Goal: Task Accomplishment & Management: Complete application form

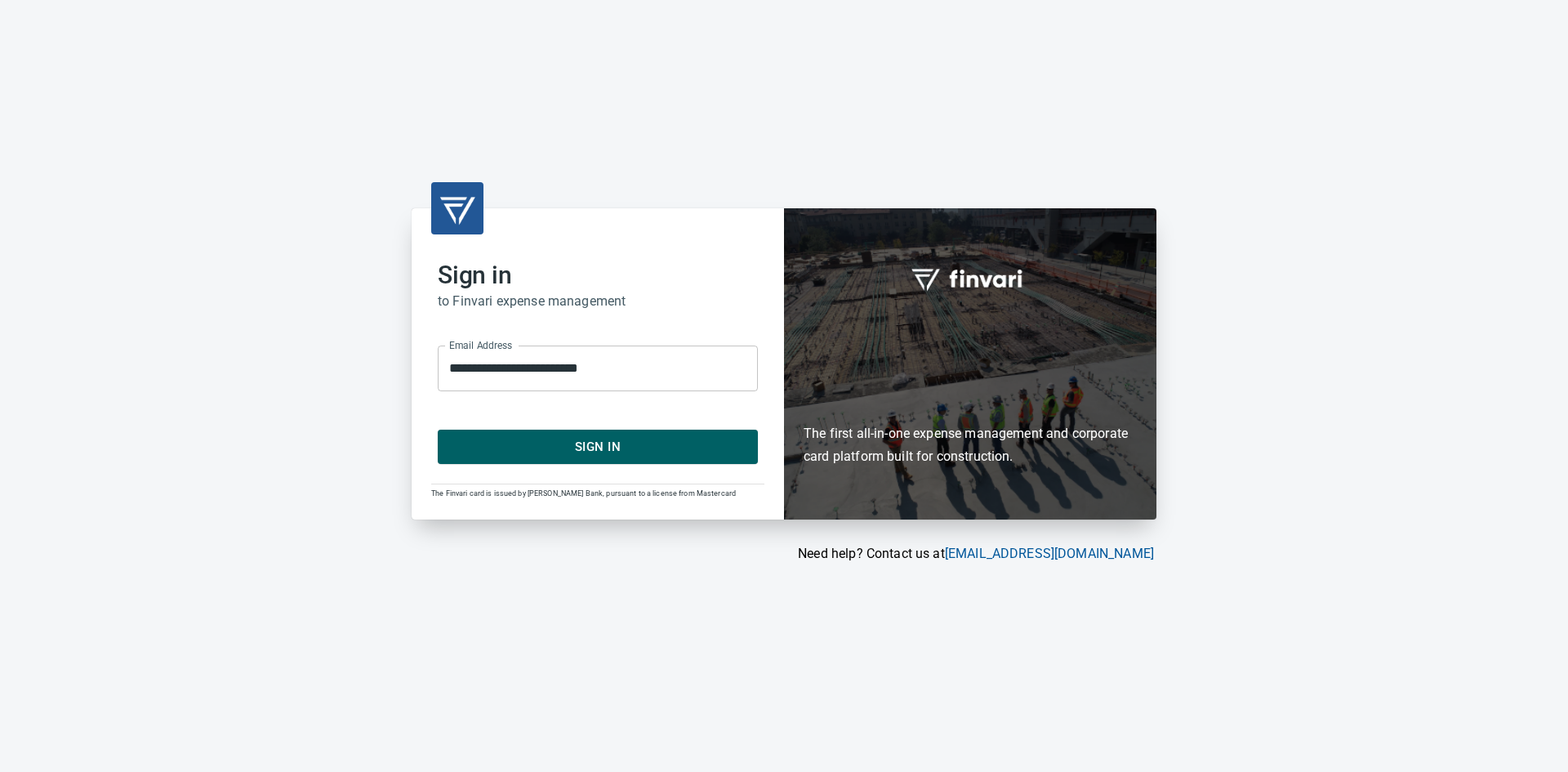
click at [497, 454] on span "Sign In" at bounding box center [598, 447] width 284 height 21
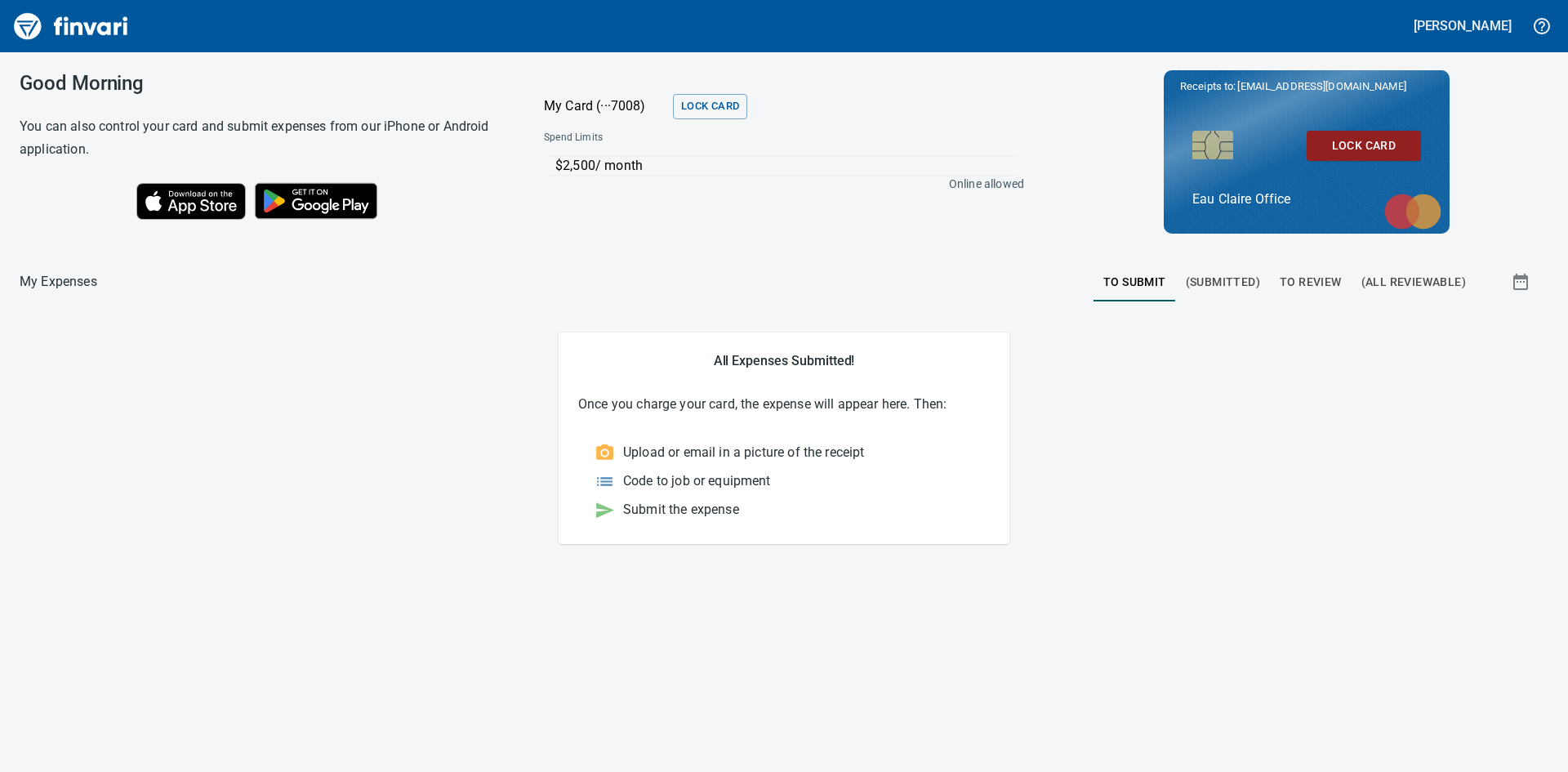
click at [1221, 278] on span "(Submitted)" at bounding box center [1223, 281] width 74 height 20
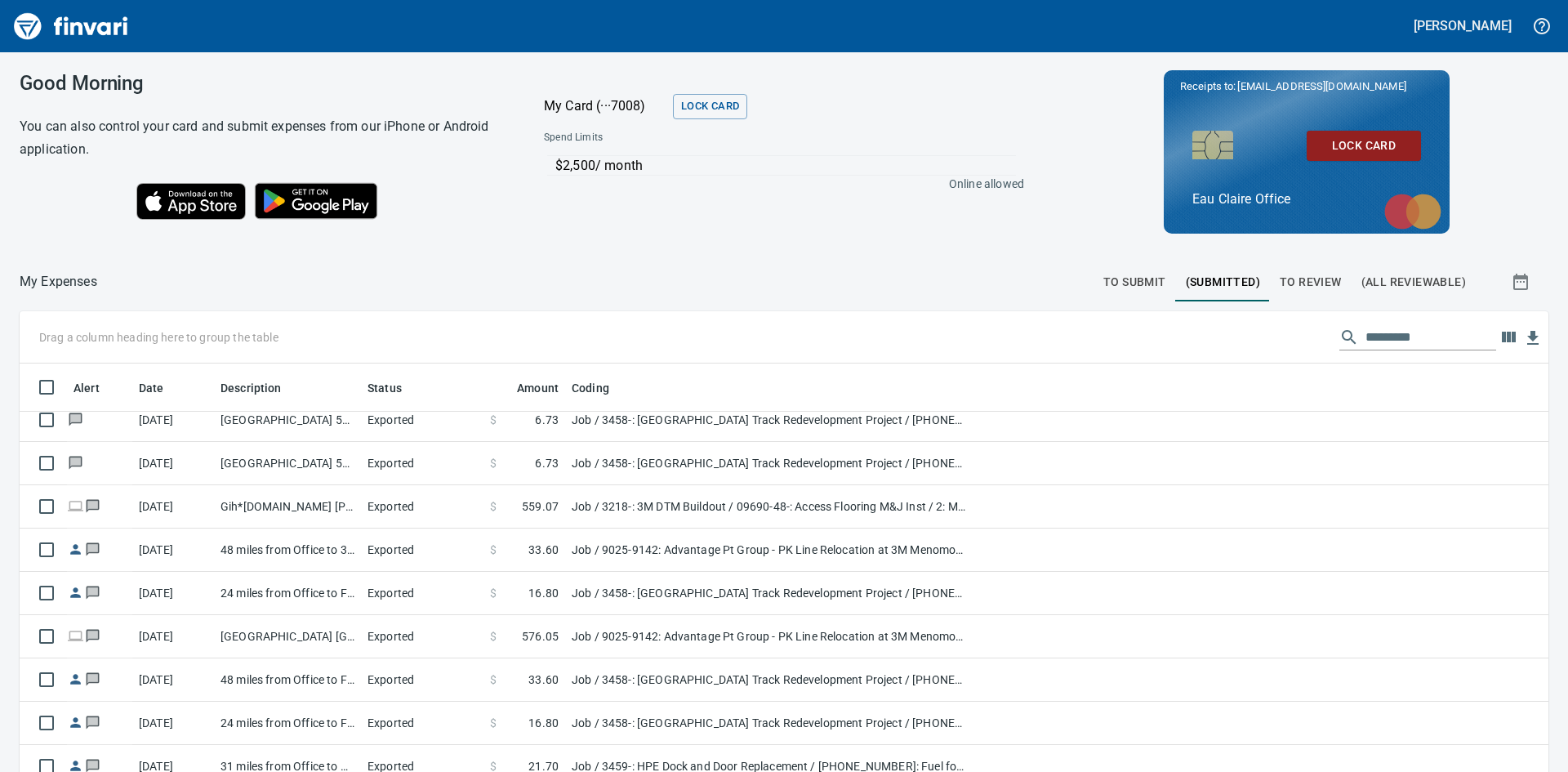
scroll to position [572, 0]
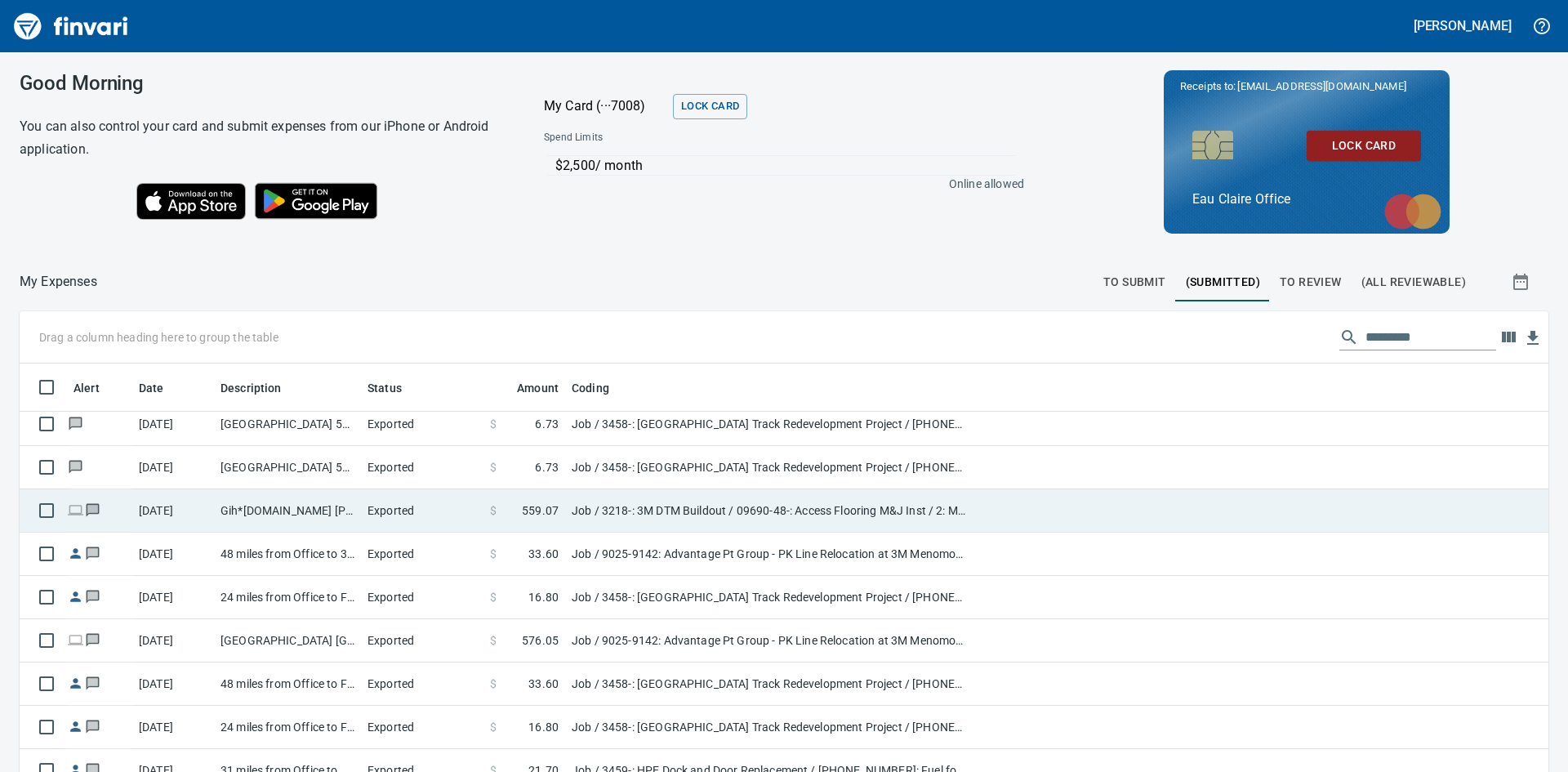
click at [268, 506] on td "Gih*Industrialsupp.com 888-277-0804 WI" at bounding box center [287, 511] width 147 height 43
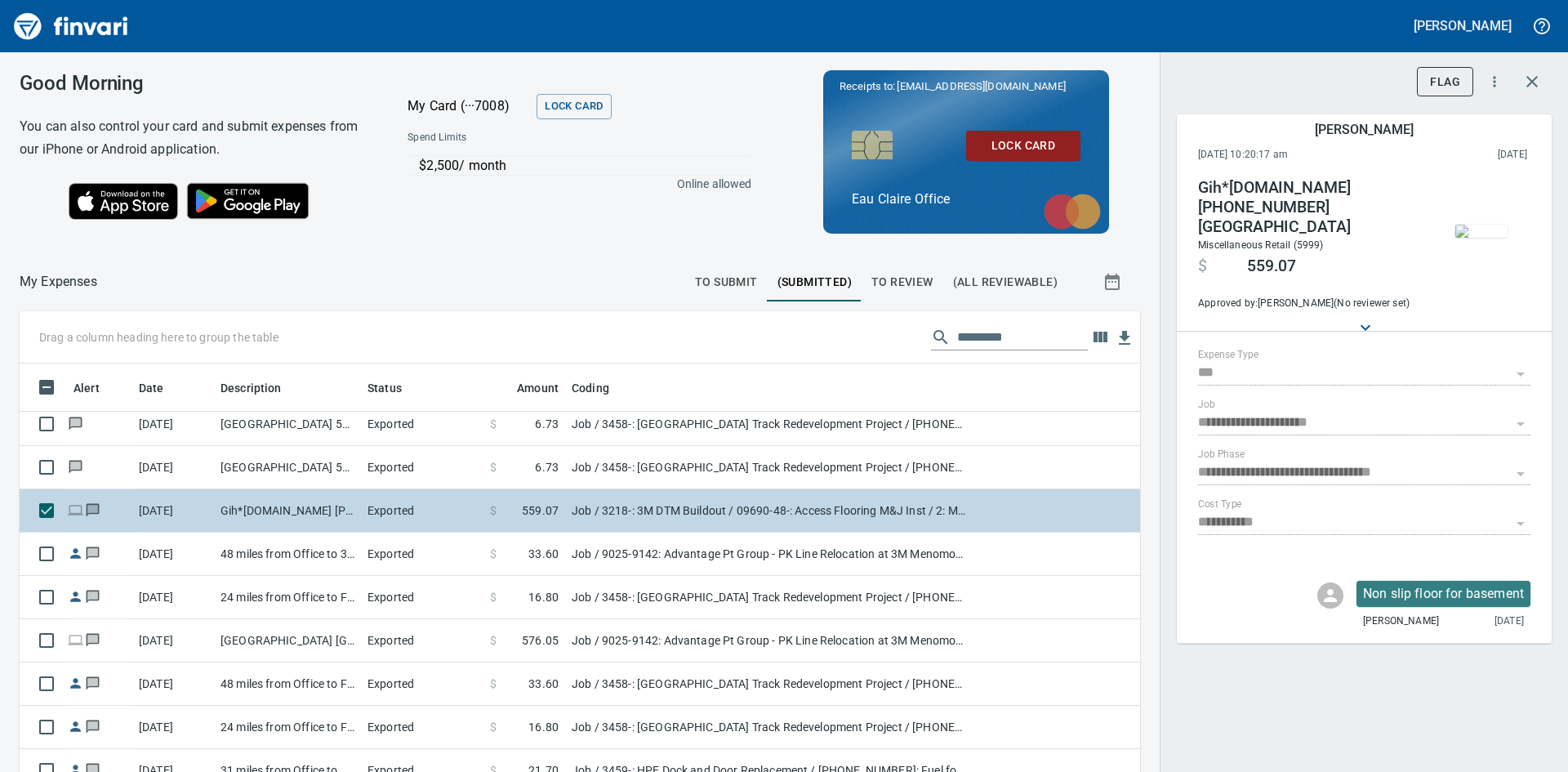
scroll to position [581, 1084]
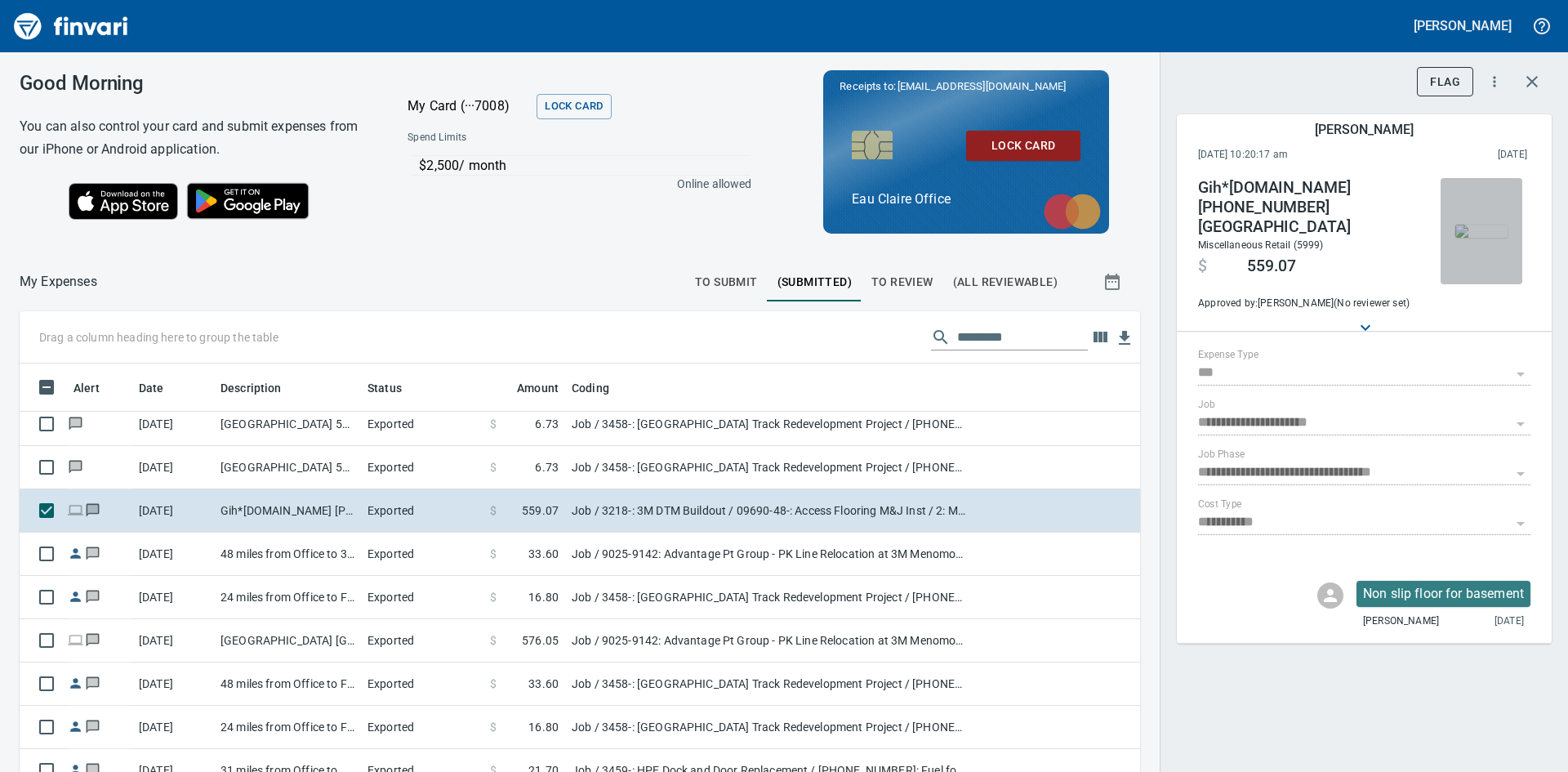
click at [1486, 227] on img "button" at bounding box center [1482, 231] width 52 height 13
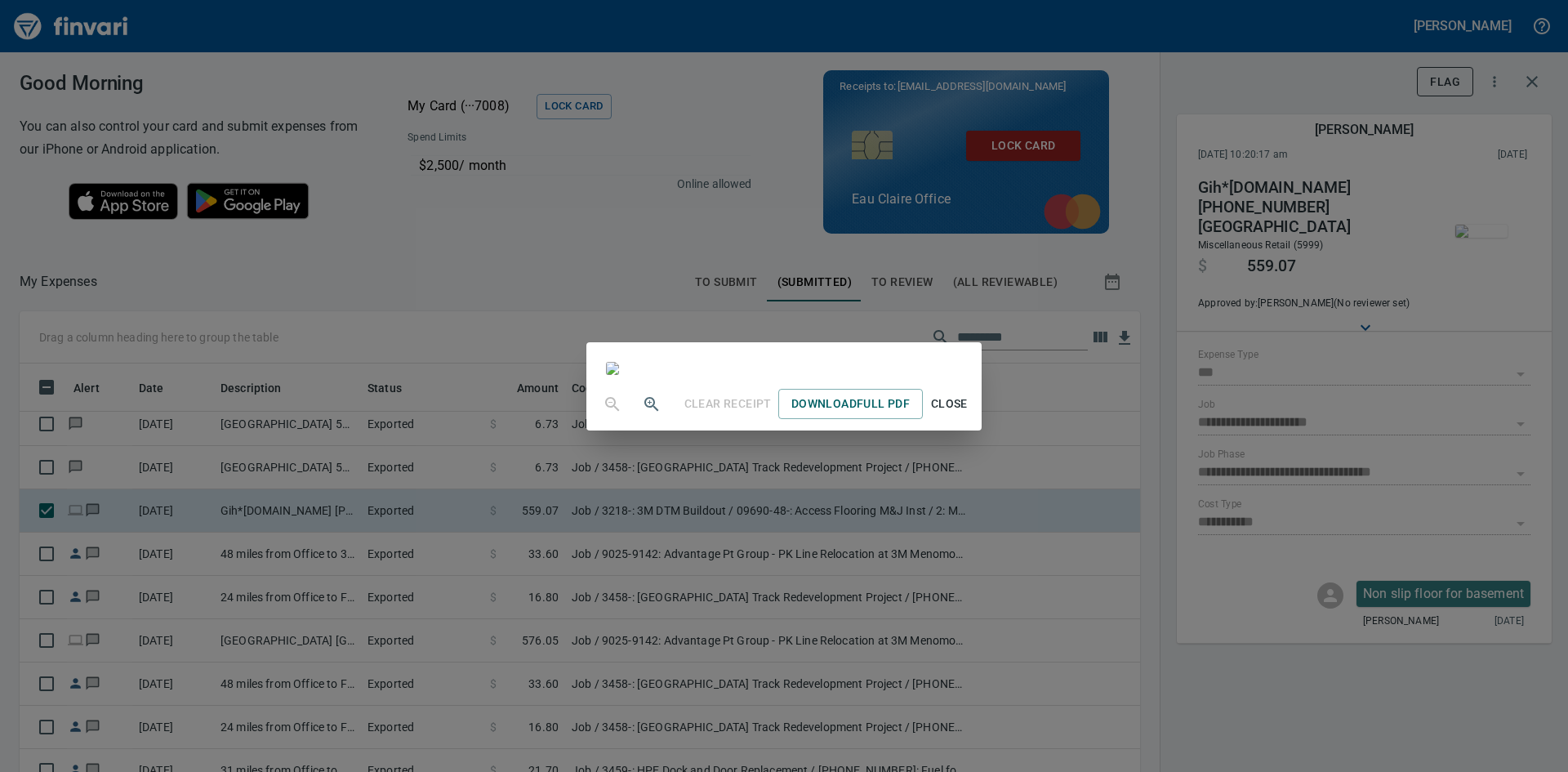
scroll to position [2, 0]
click at [969, 415] on span "Close" at bounding box center [949, 403] width 39 height 20
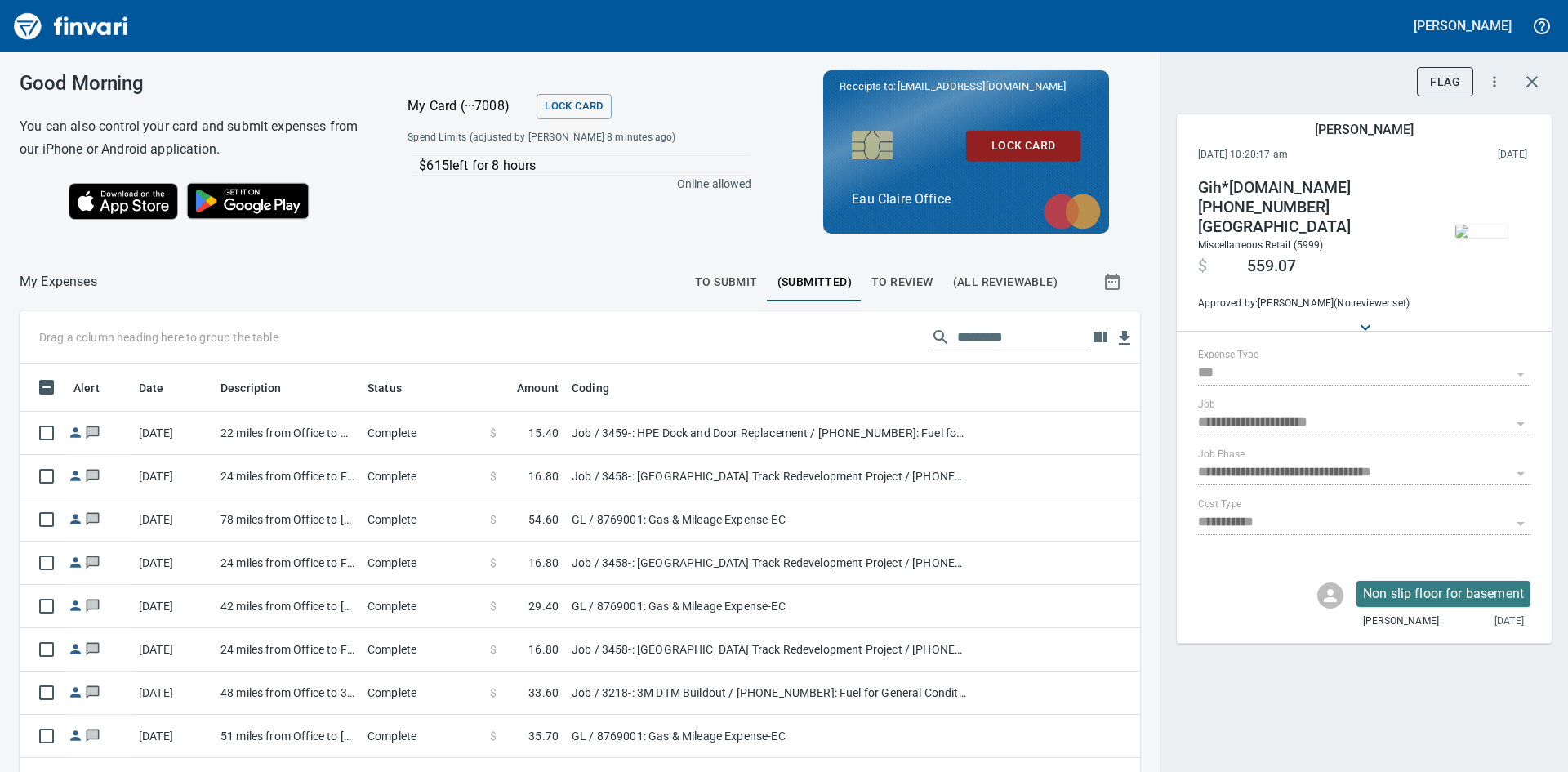
scroll to position [0, 0]
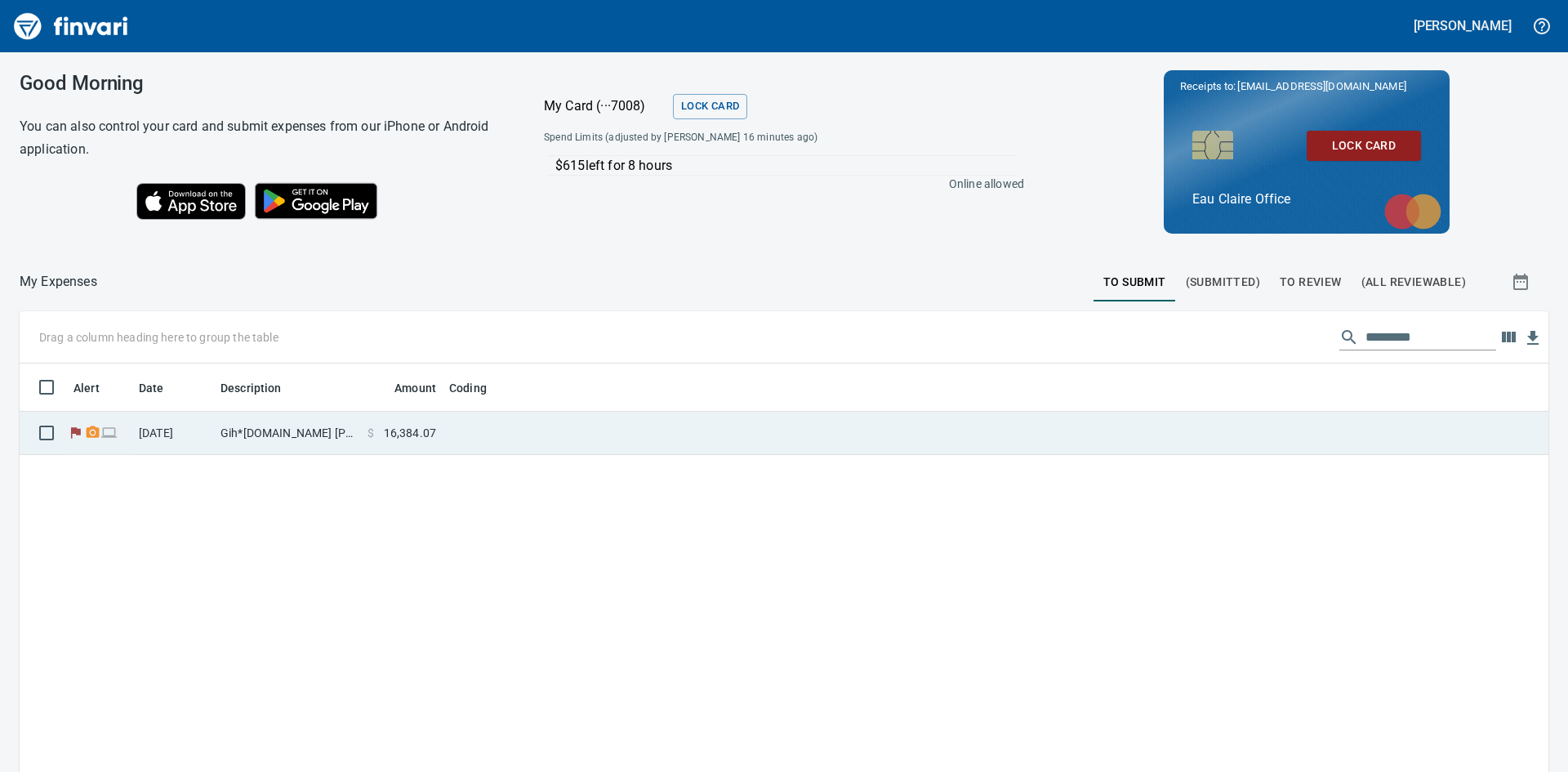
scroll to position [581, 1505]
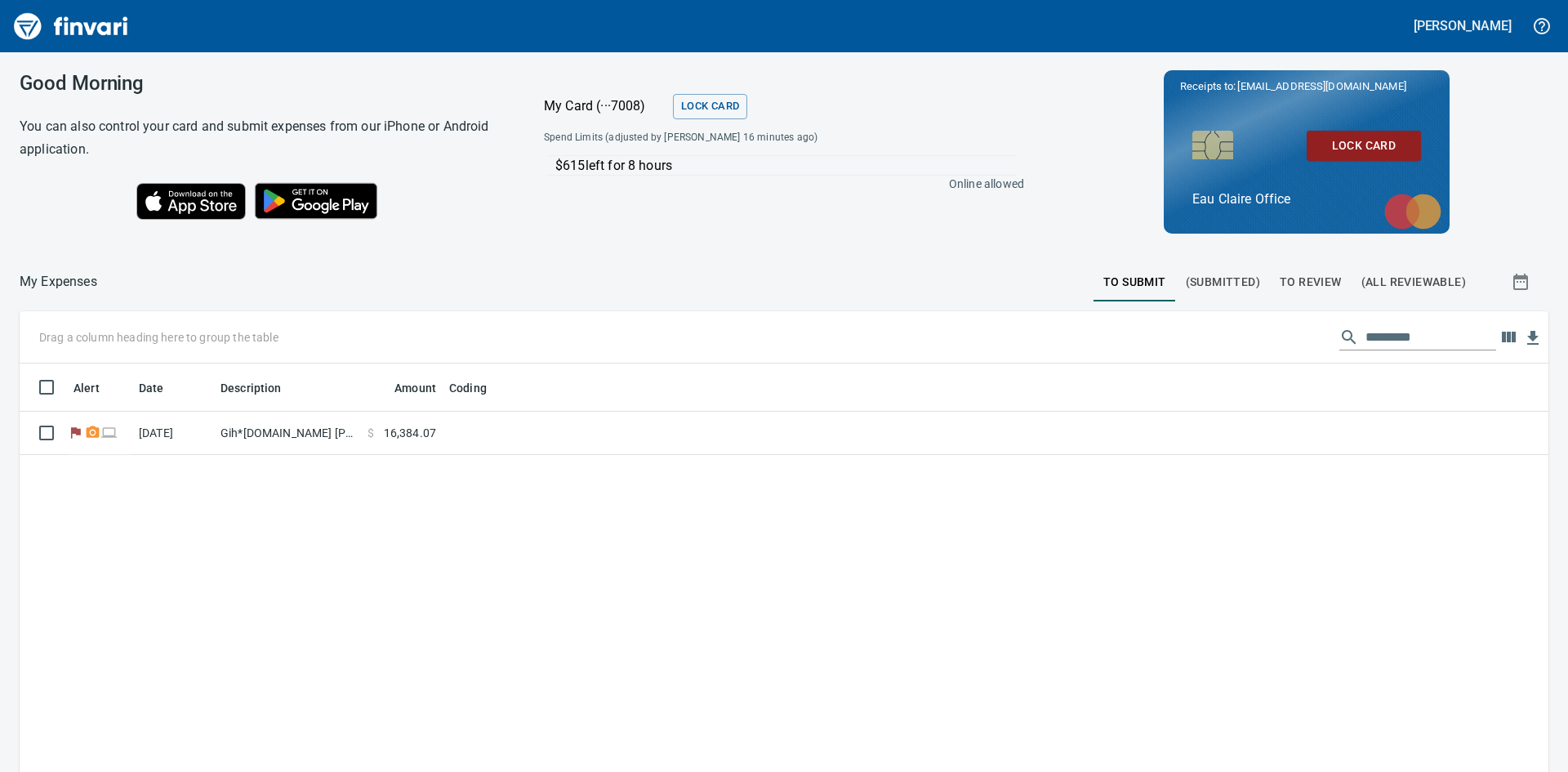
click at [1220, 280] on span "(Submitted)" at bounding box center [1223, 281] width 74 height 20
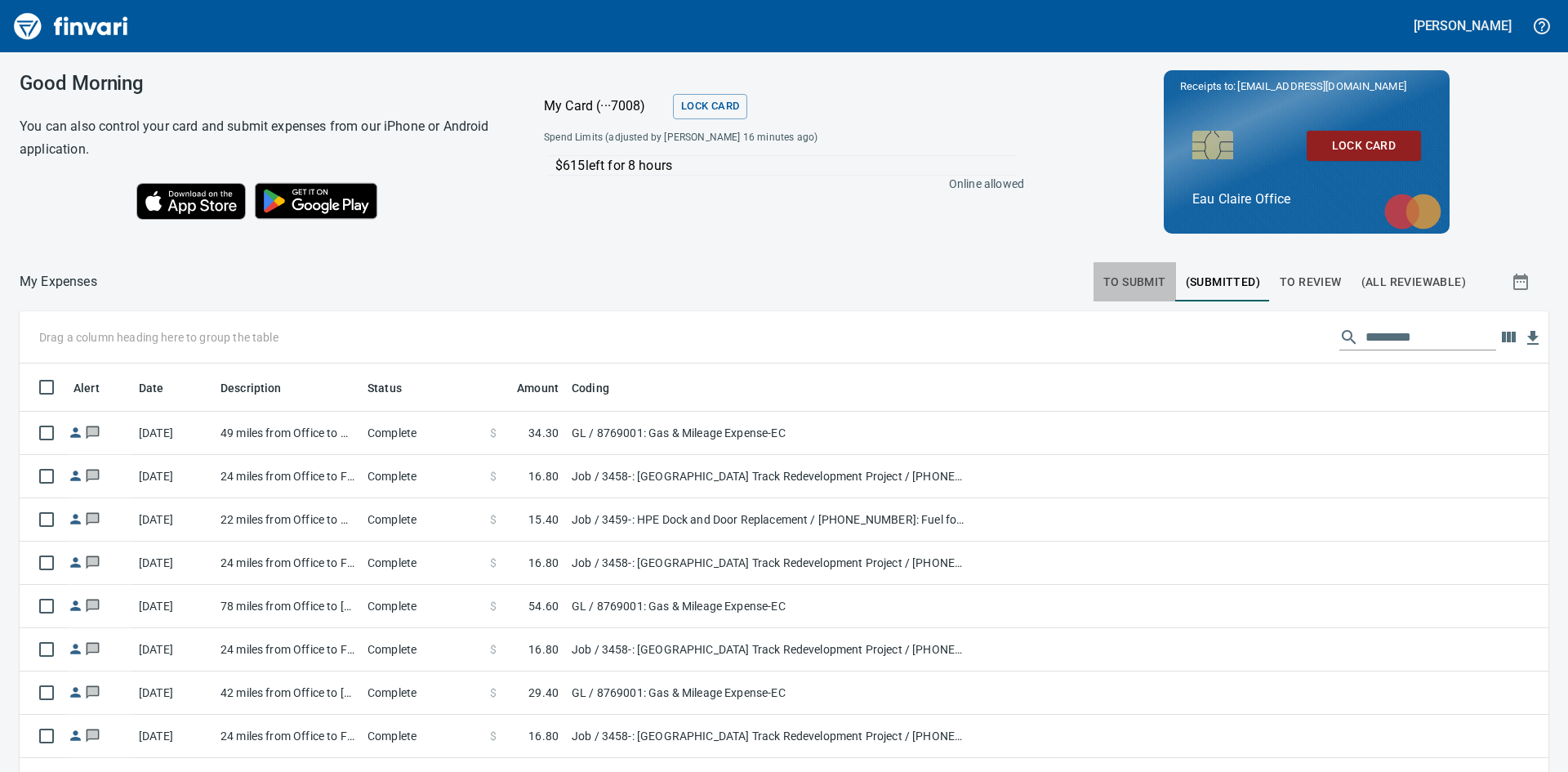
click at [1123, 285] on span "To Submit" at bounding box center [1134, 281] width 63 height 20
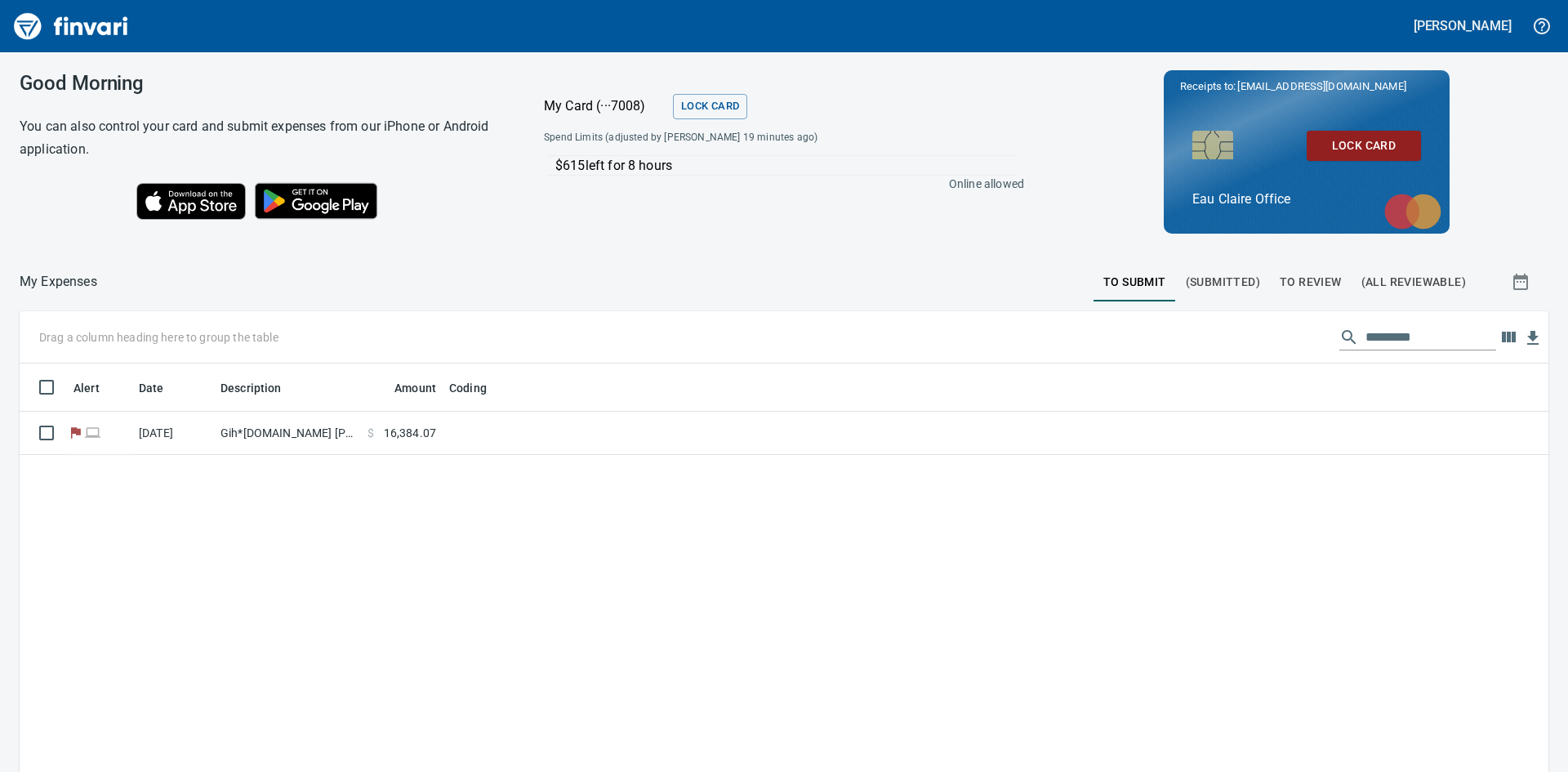
scroll to position [581, 1505]
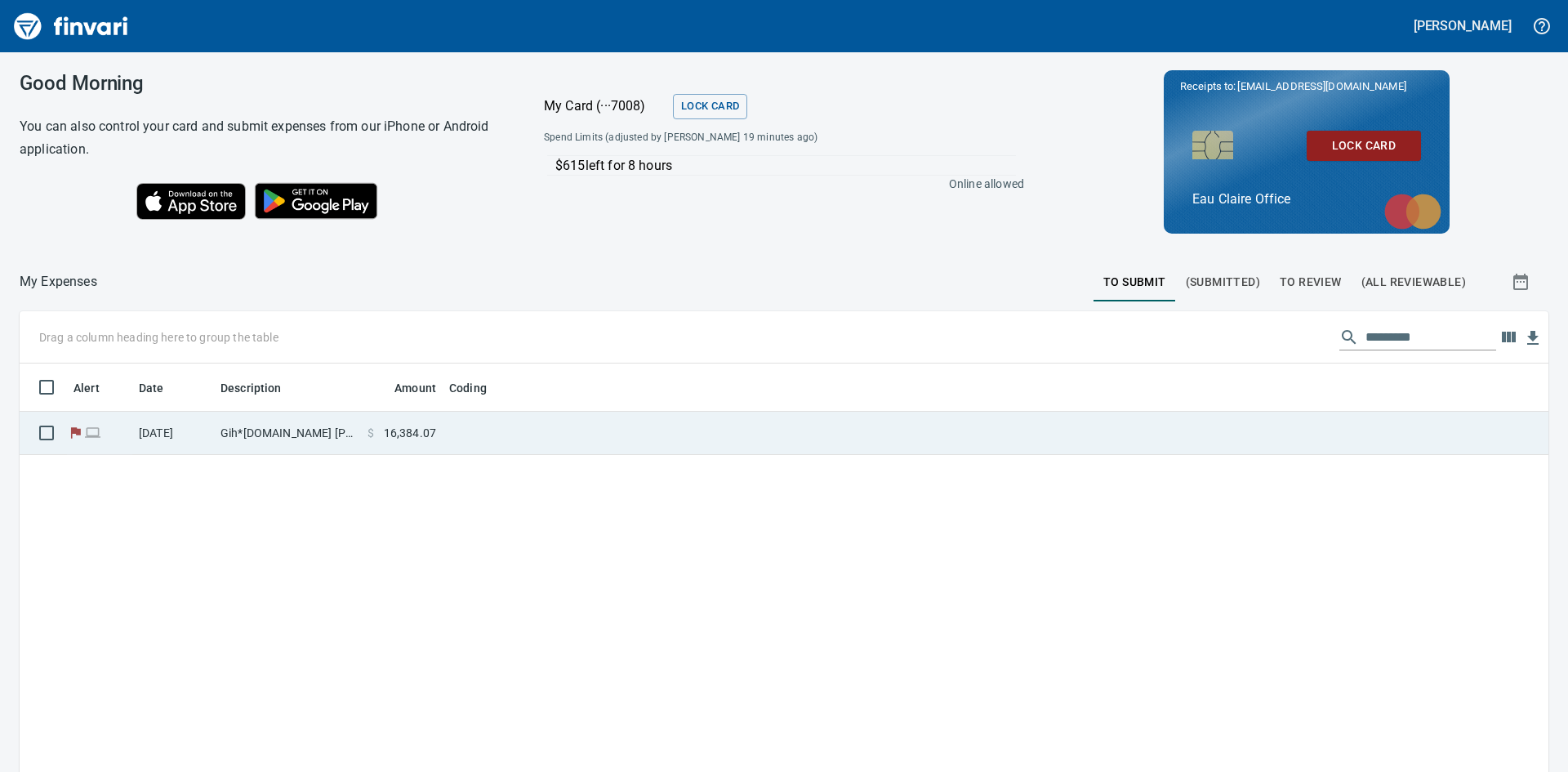
click at [259, 426] on td "Gih*Industrialsupp.com 888-277-0804 WI" at bounding box center [287, 433] width 147 height 43
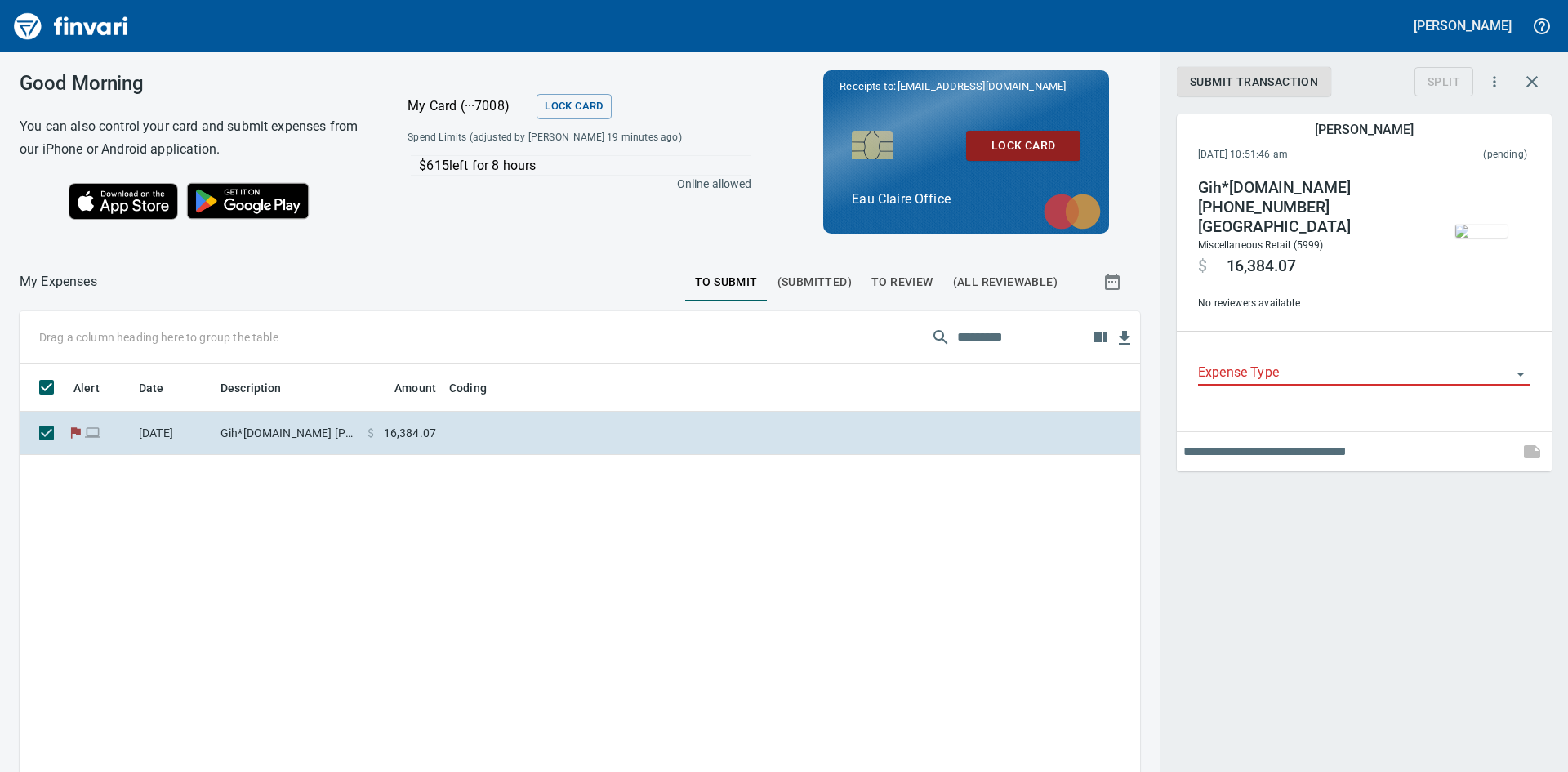
scroll to position [581, 1096]
click at [1522, 372] on icon "Open" at bounding box center [1520, 374] width 8 height 4
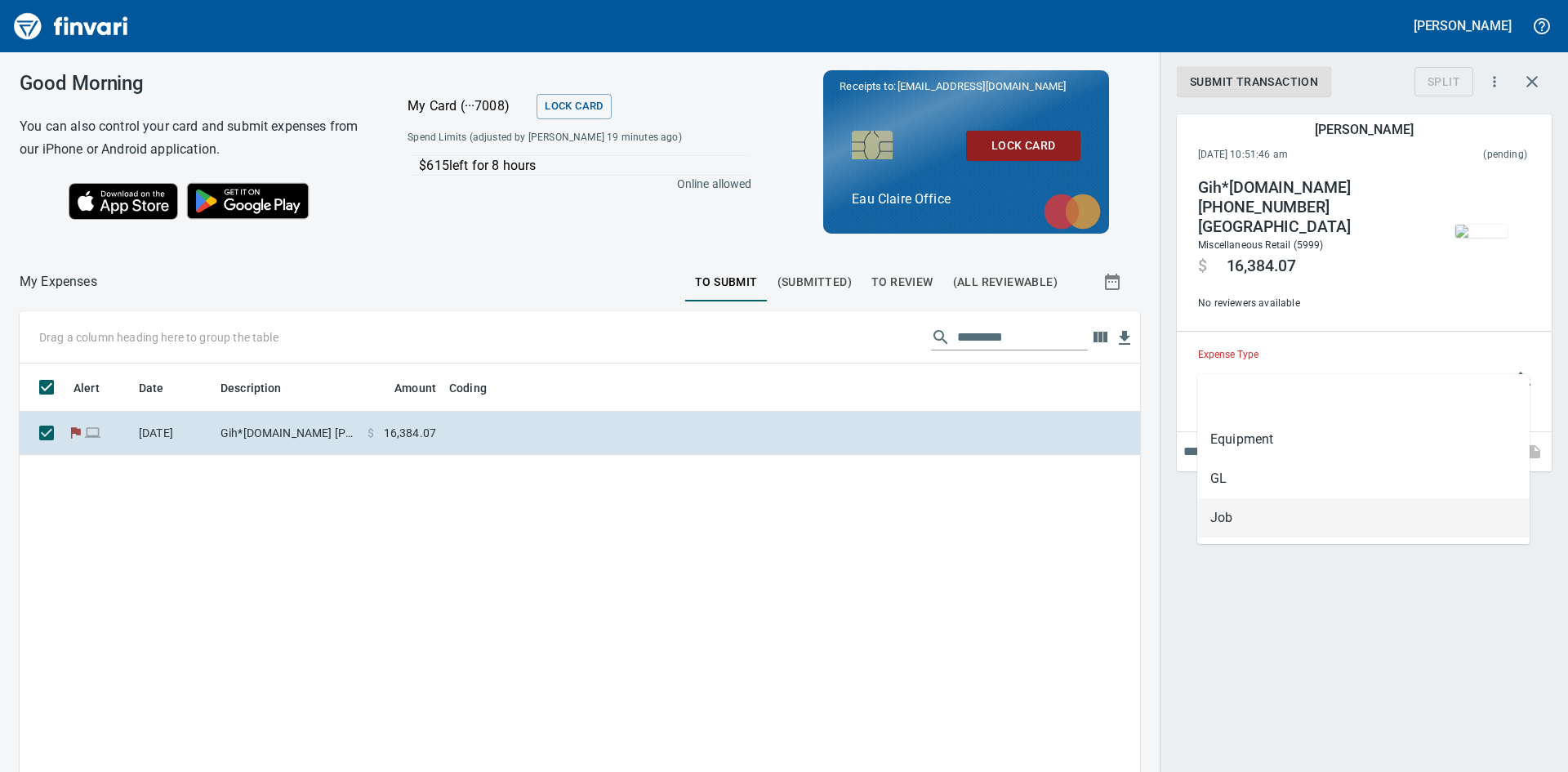
click at [1233, 511] on li "Job" at bounding box center [1363, 518] width 332 height 39
type input "***"
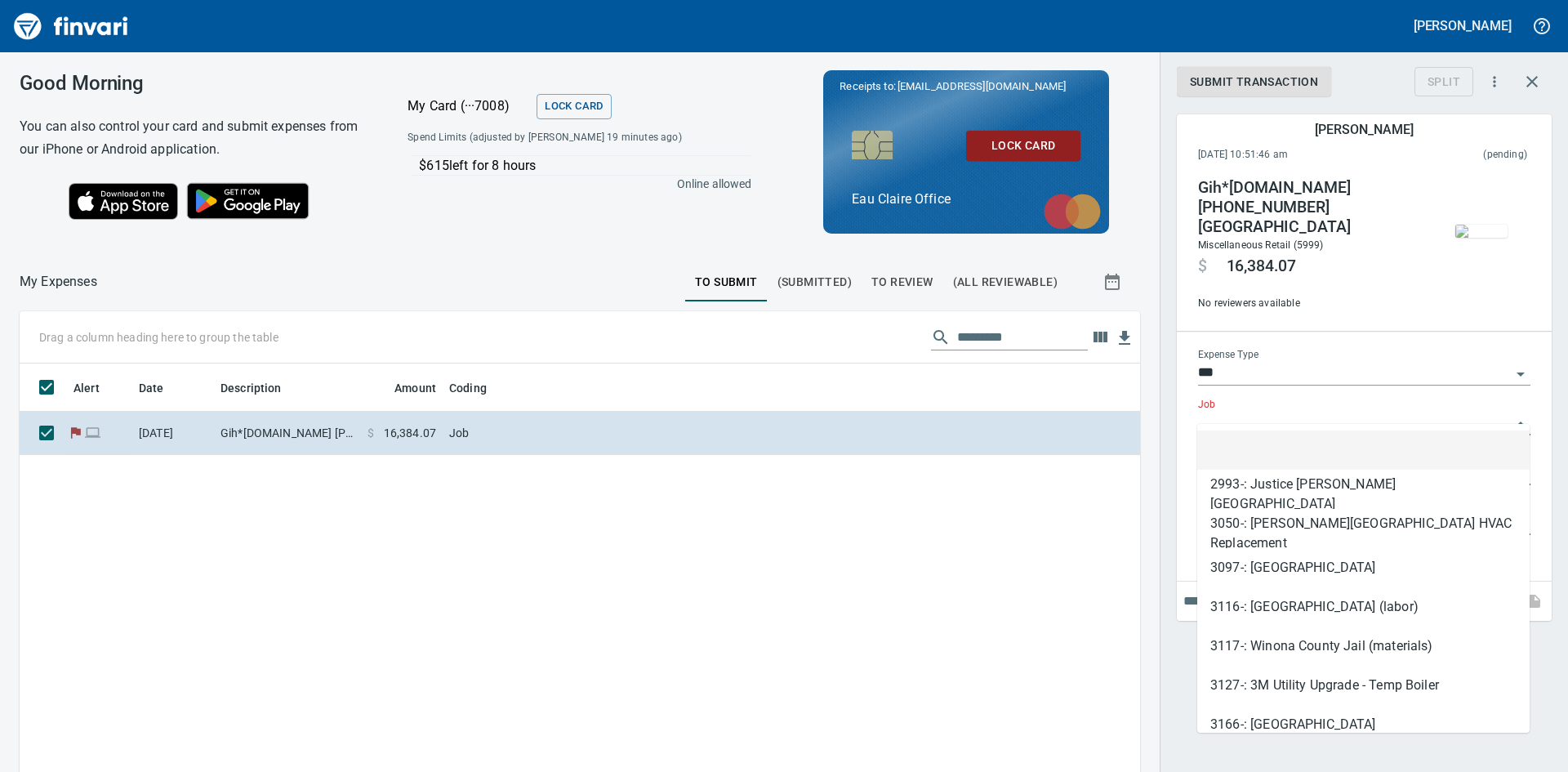
click at [1250, 412] on input "Job" at bounding box center [1355, 423] width 313 height 23
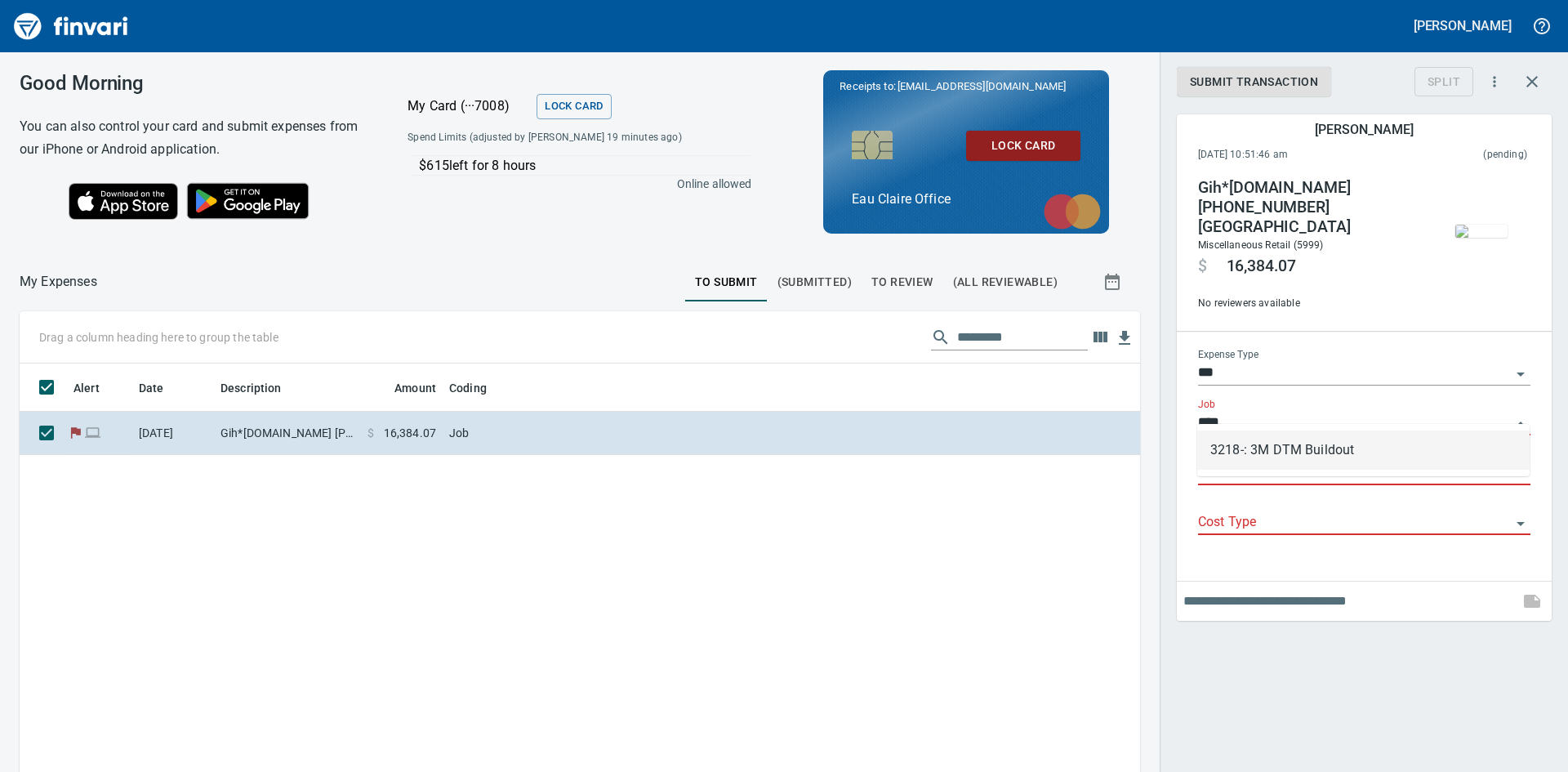
click at [1246, 445] on li "3218-: 3M DTM Buildout" at bounding box center [1363, 450] width 332 height 39
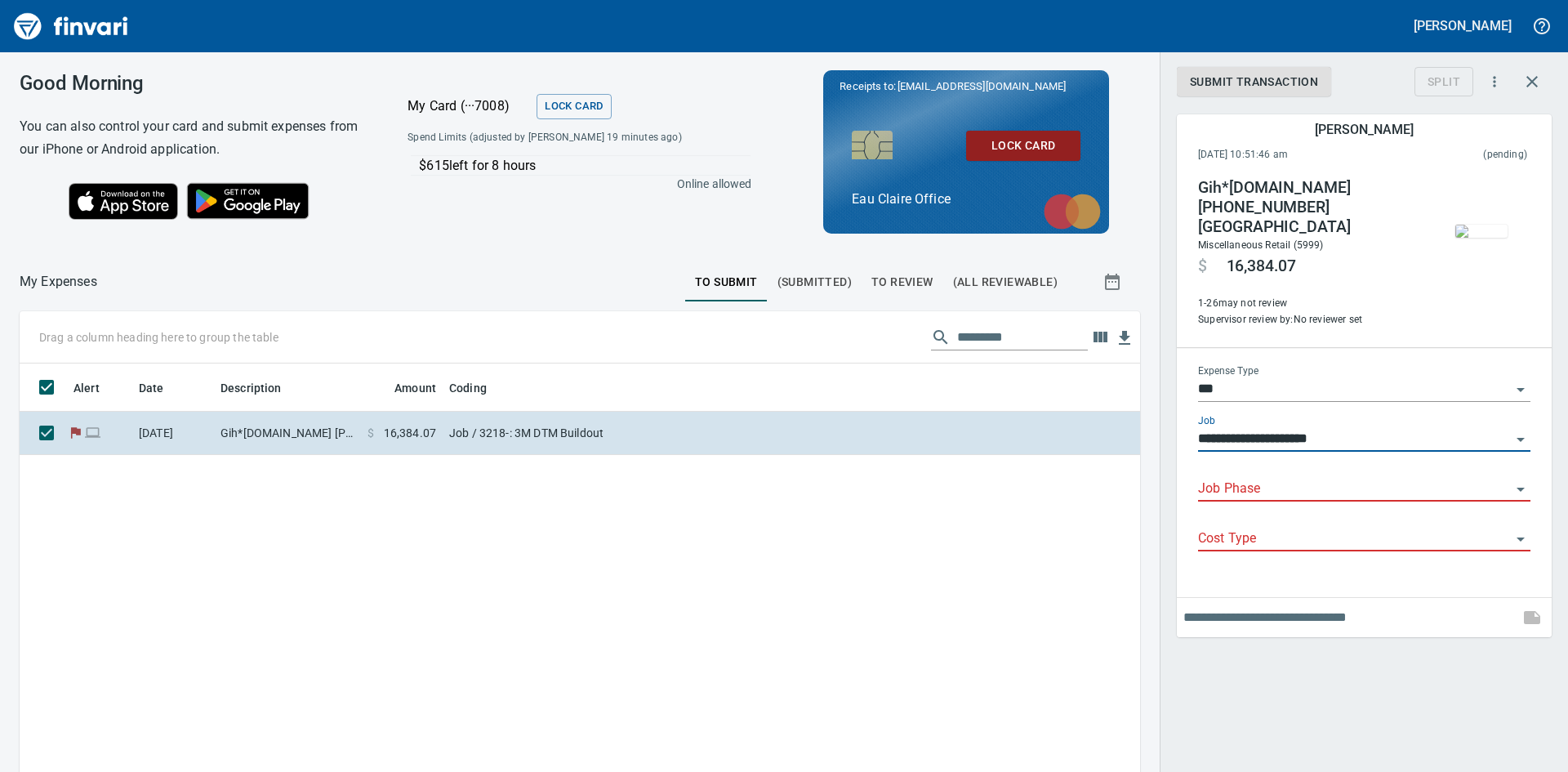
type input "**********"
click at [1246, 478] on input "Job Phase" at bounding box center [1355, 490] width 313 height 23
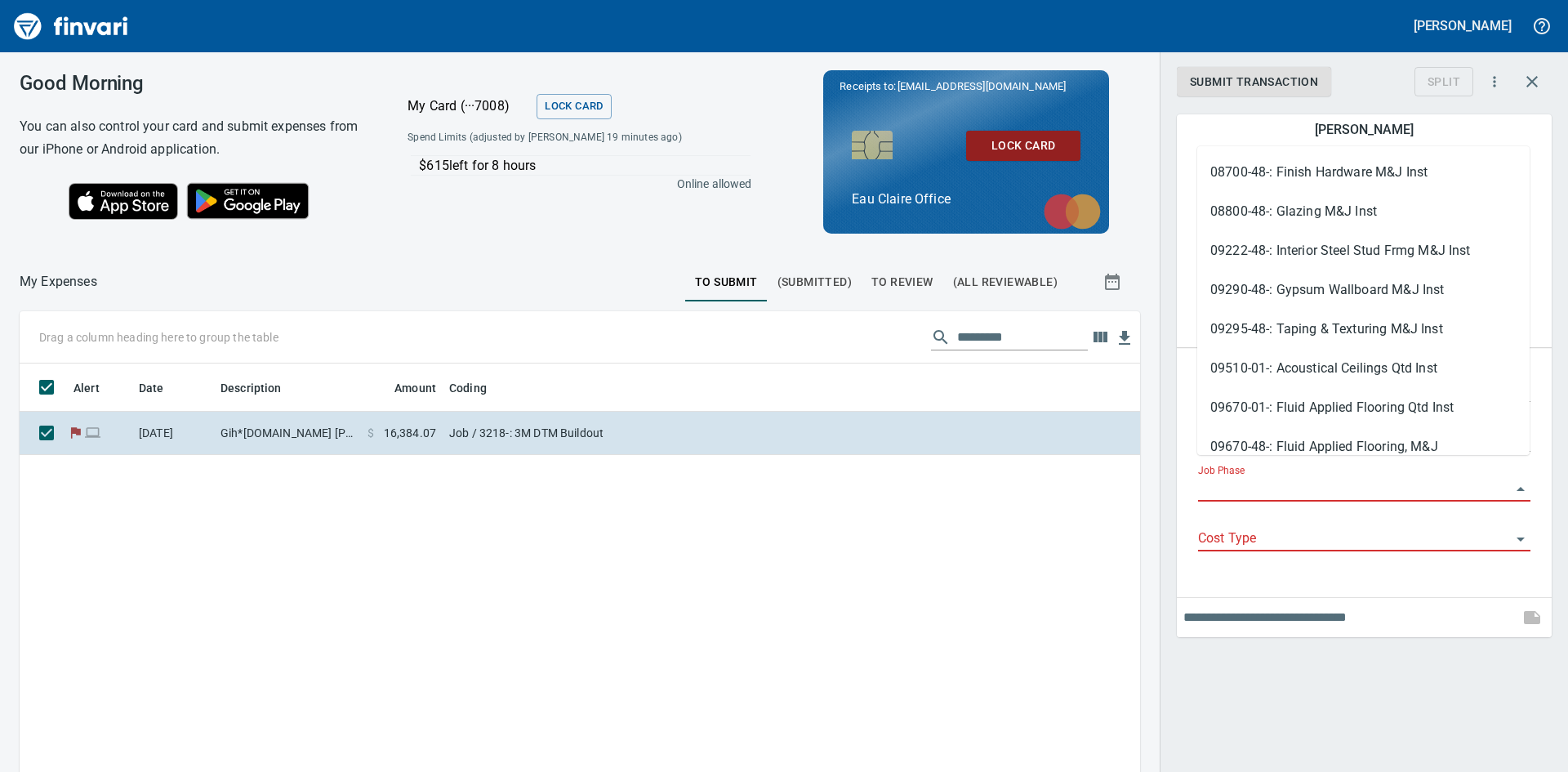
scroll to position [3677, 0]
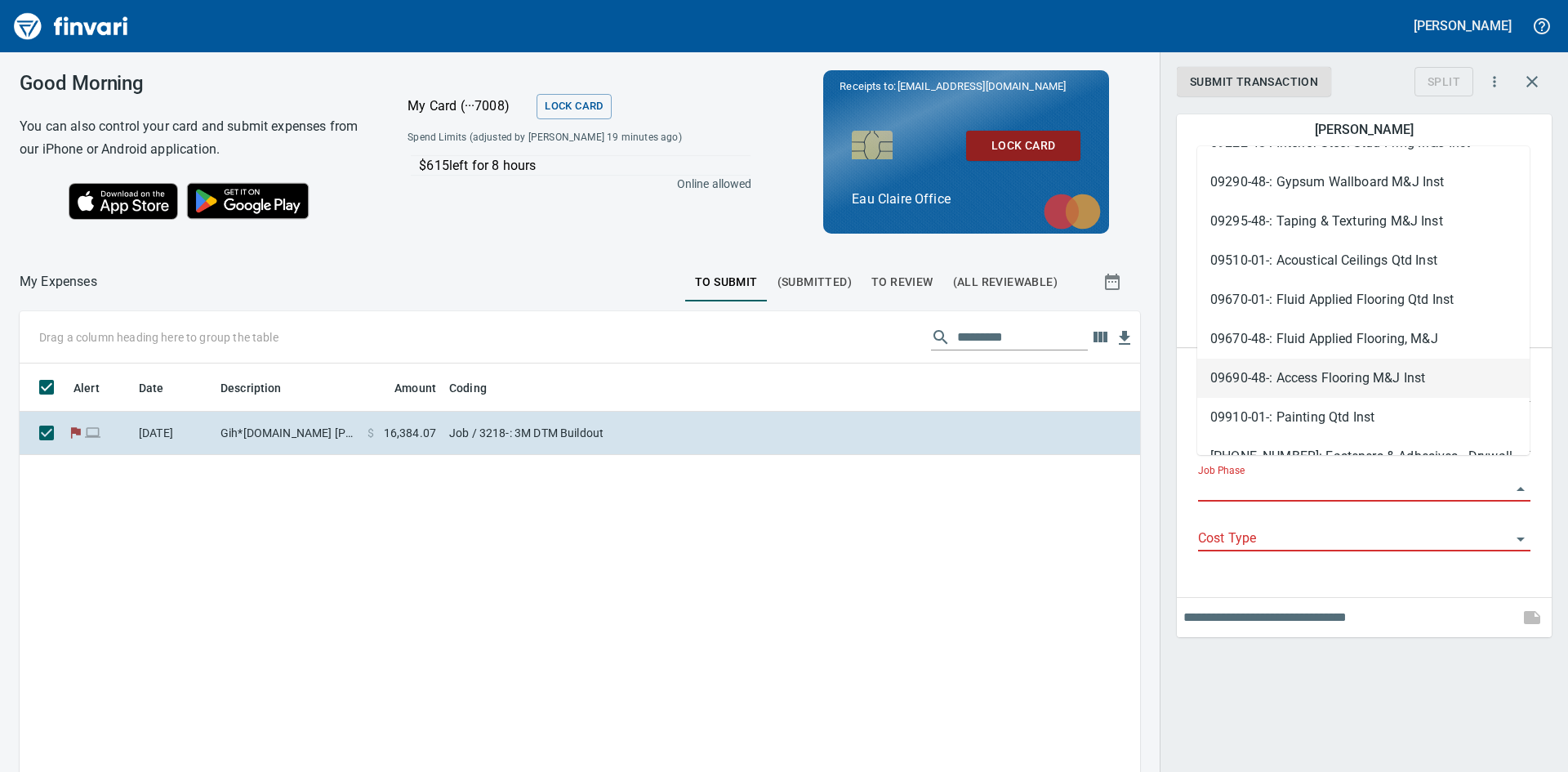
click at [1296, 381] on li "09690-48-: Access Flooring M&J Inst" at bounding box center [1363, 379] width 332 height 39
type input "**********"
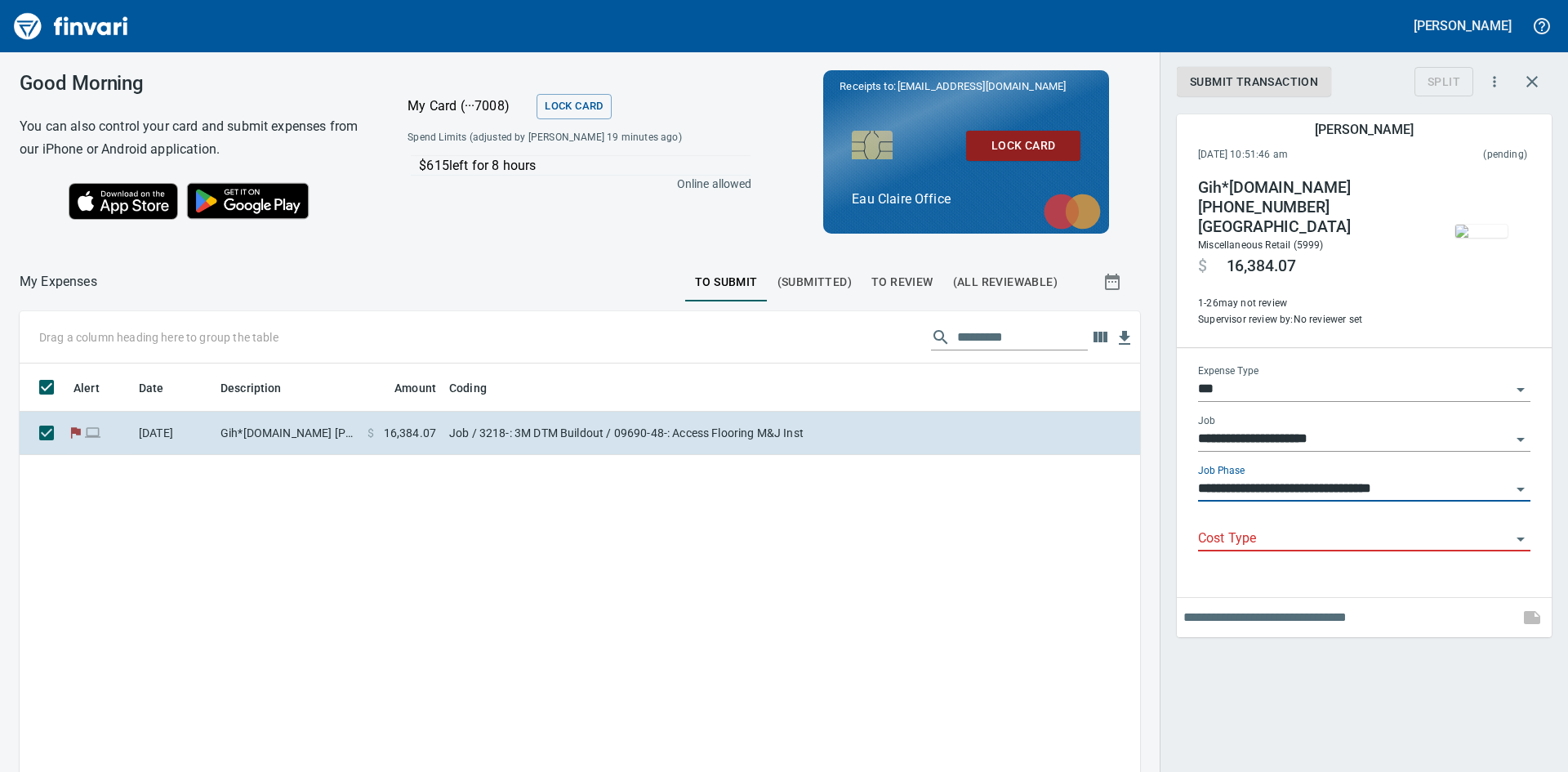
click at [1257, 528] on input "Cost Type" at bounding box center [1355, 539] width 313 height 23
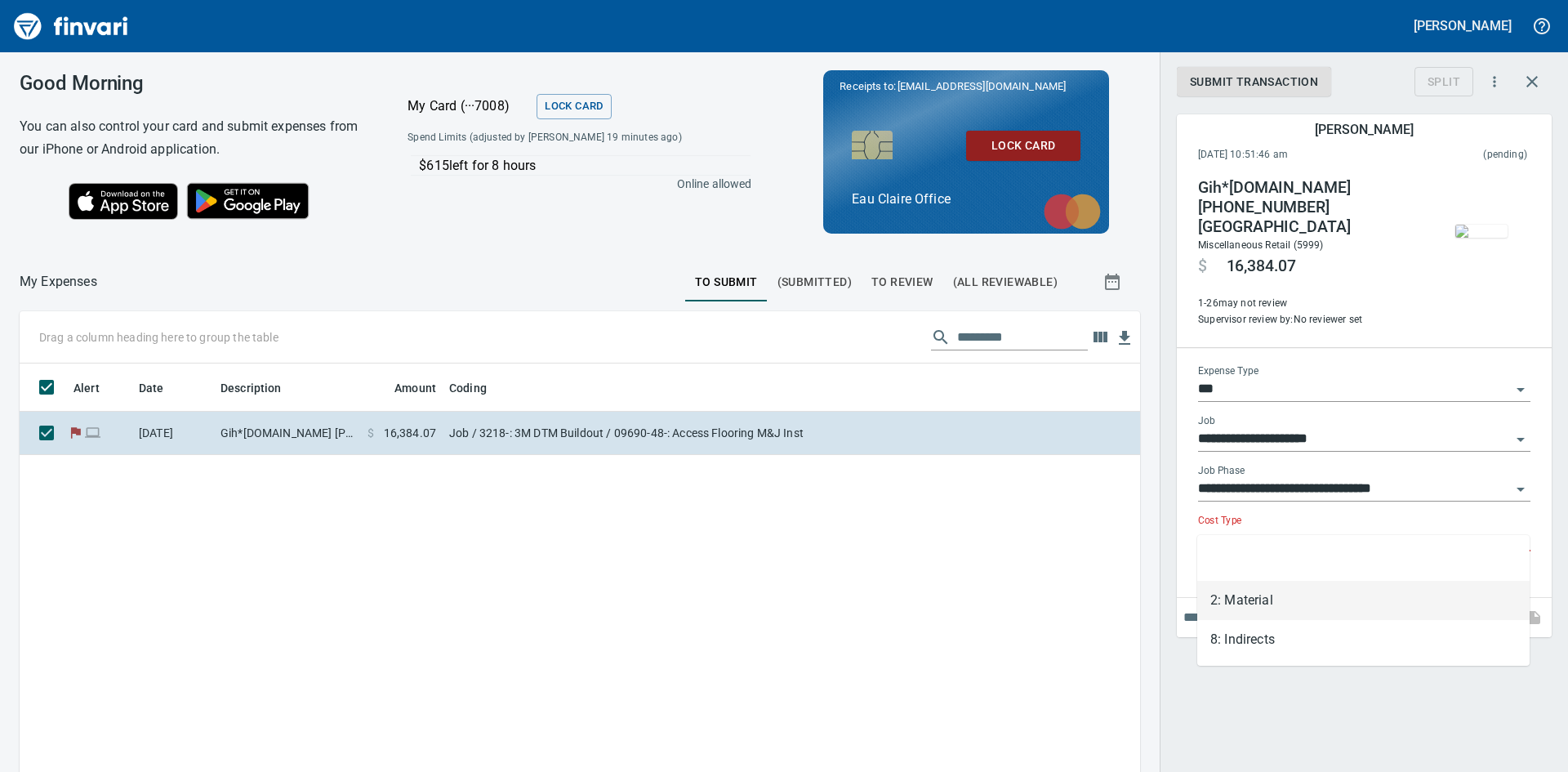
click at [1243, 595] on li "2: Material" at bounding box center [1363, 601] width 332 height 39
type input "**********"
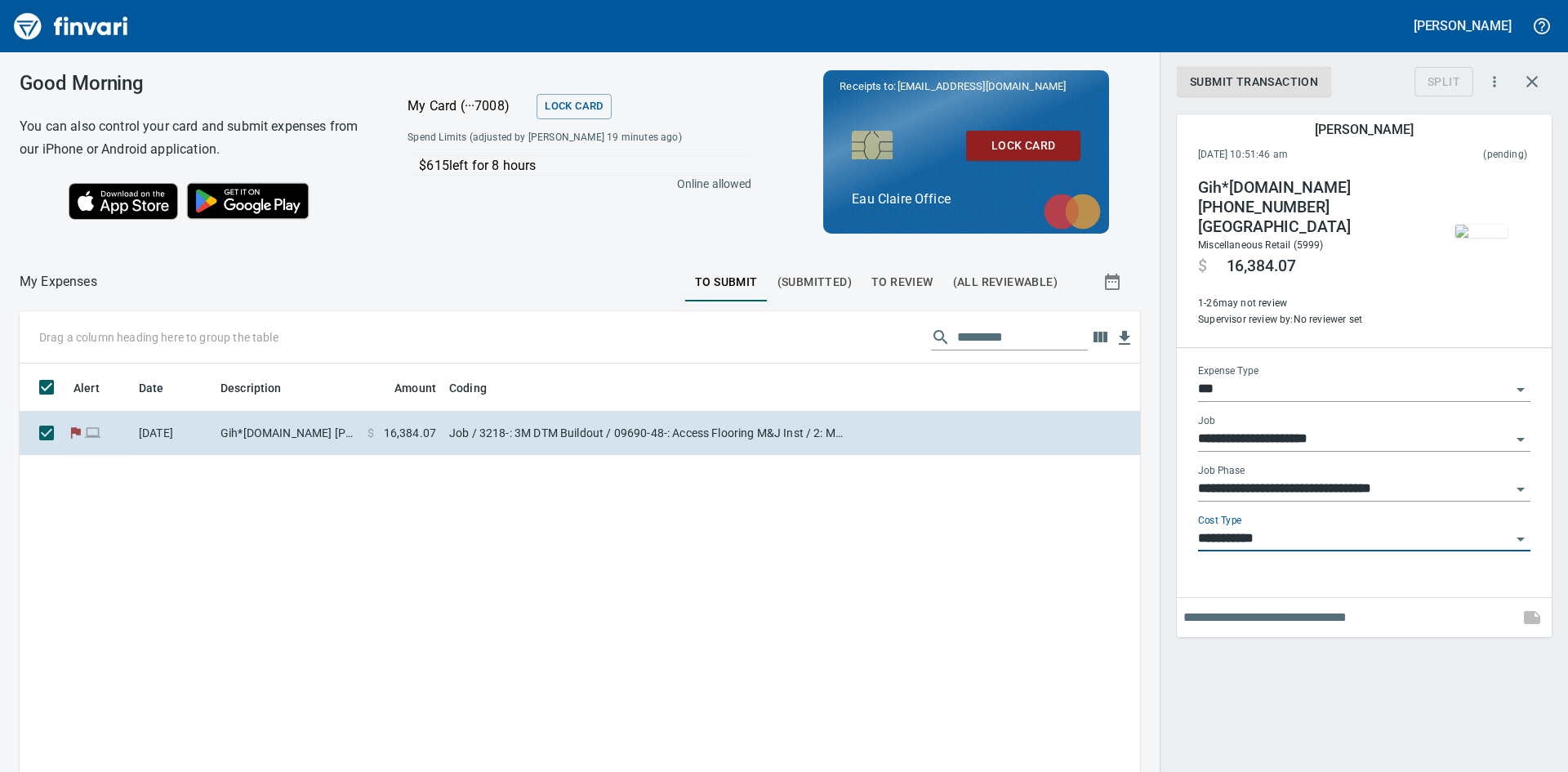
click at [1329, 659] on div "**********" at bounding box center [1363, 386] width 408 height 772
click at [1528, 598] on span at bounding box center [1532, 618] width 39 height 39
click at [1536, 599] on span at bounding box center [1532, 618] width 39 height 39
click at [1199, 604] on input "text" at bounding box center [1348, 618] width 329 height 26
type input "**********"
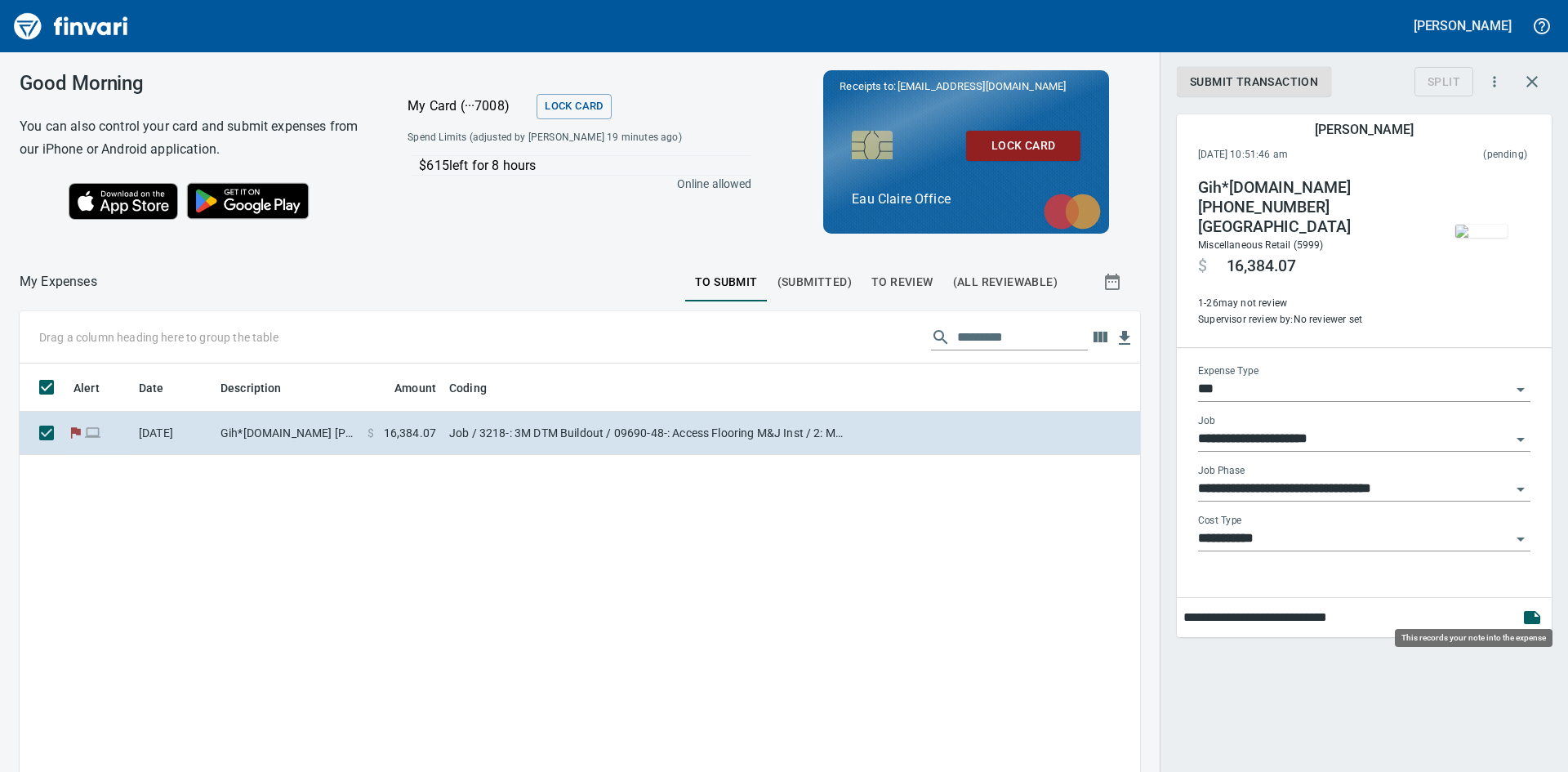
click at [1527, 611] on icon "button" at bounding box center [1532, 618] width 17 height 13
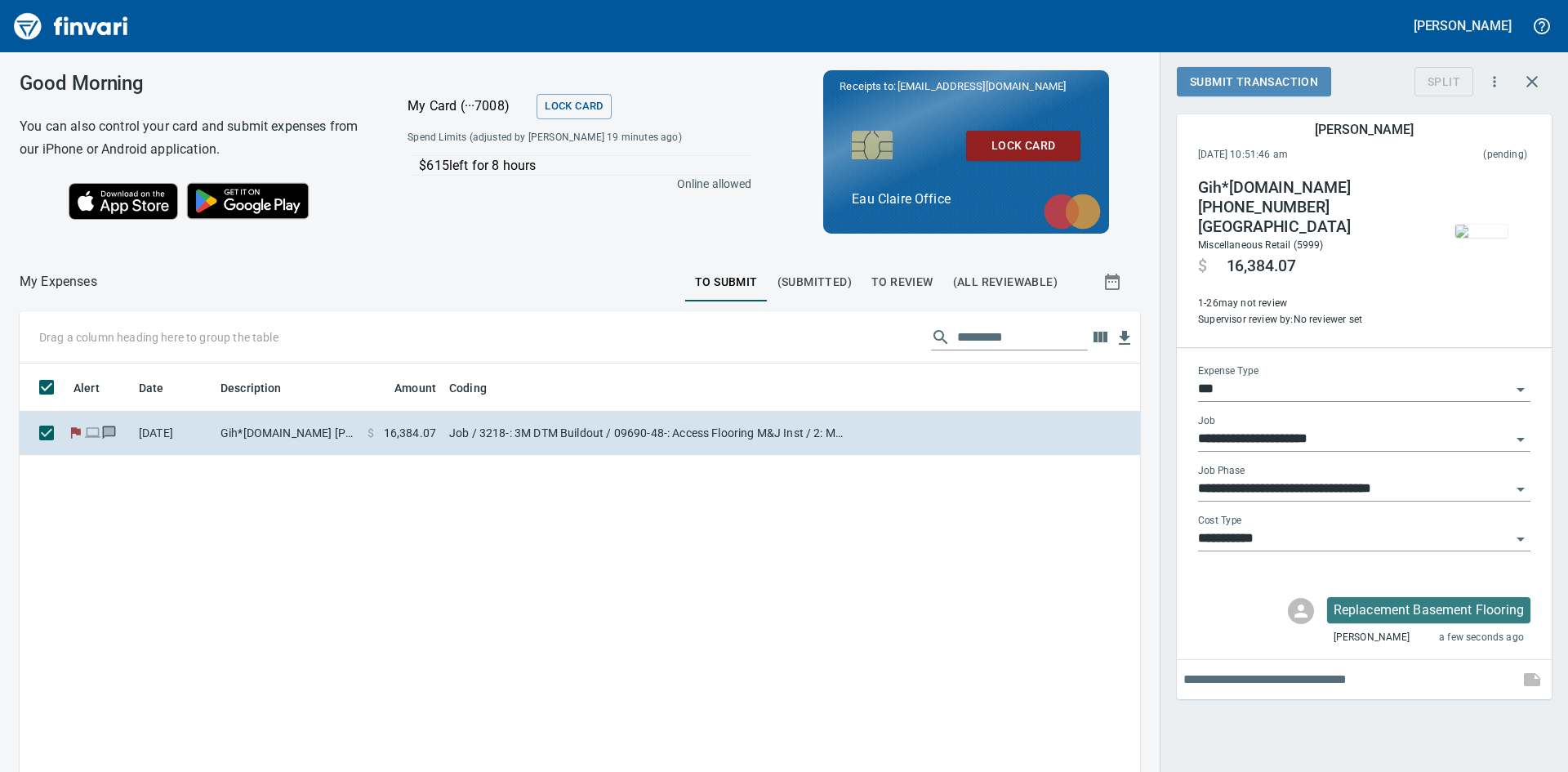
click at [1243, 78] on span "Submit Transaction" at bounding box center [1254, 82] width 128 height 20
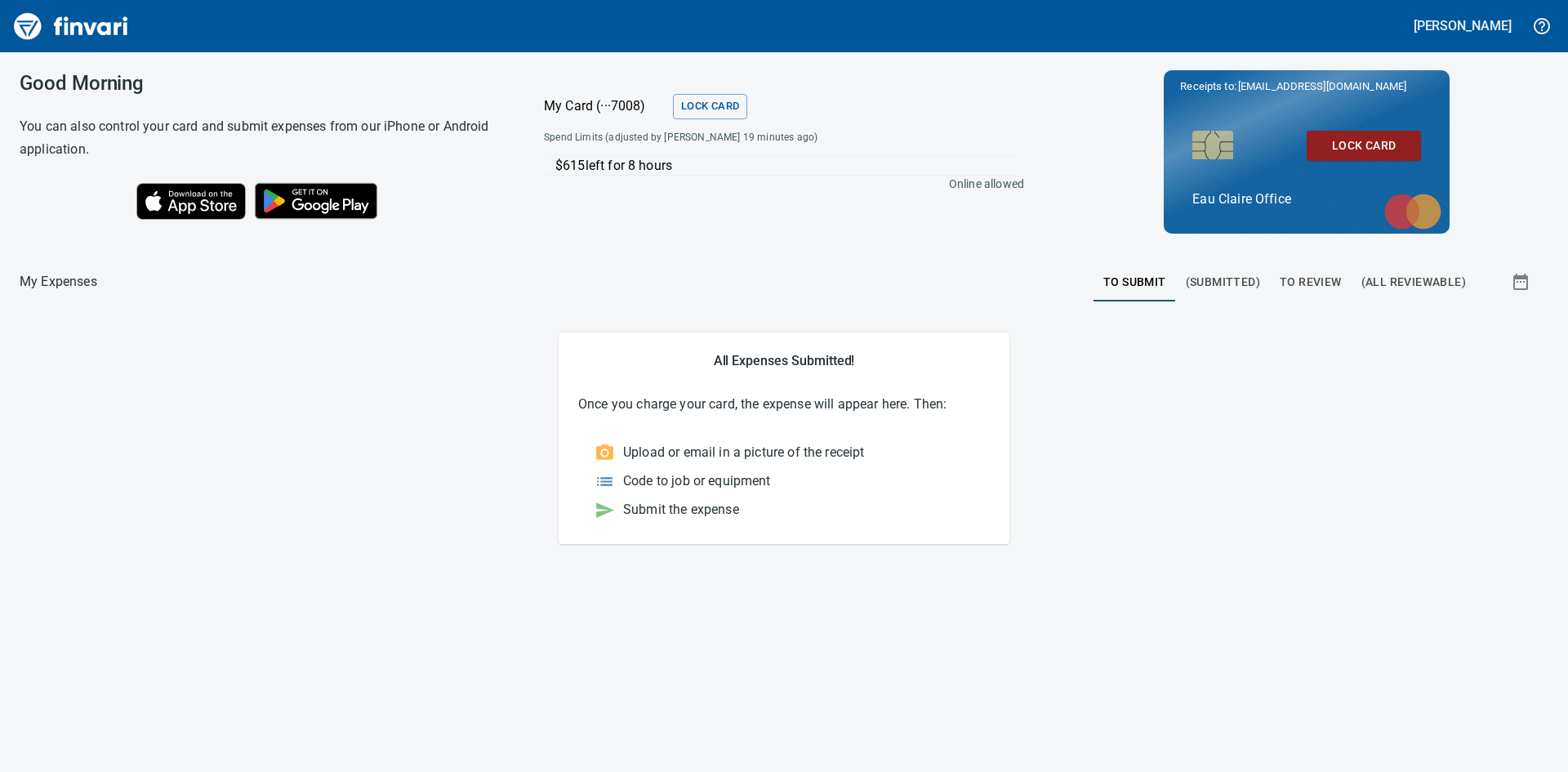
click at [1313, 280] on span "To Review" at bounding box center [1310, 281] width 62 height 20
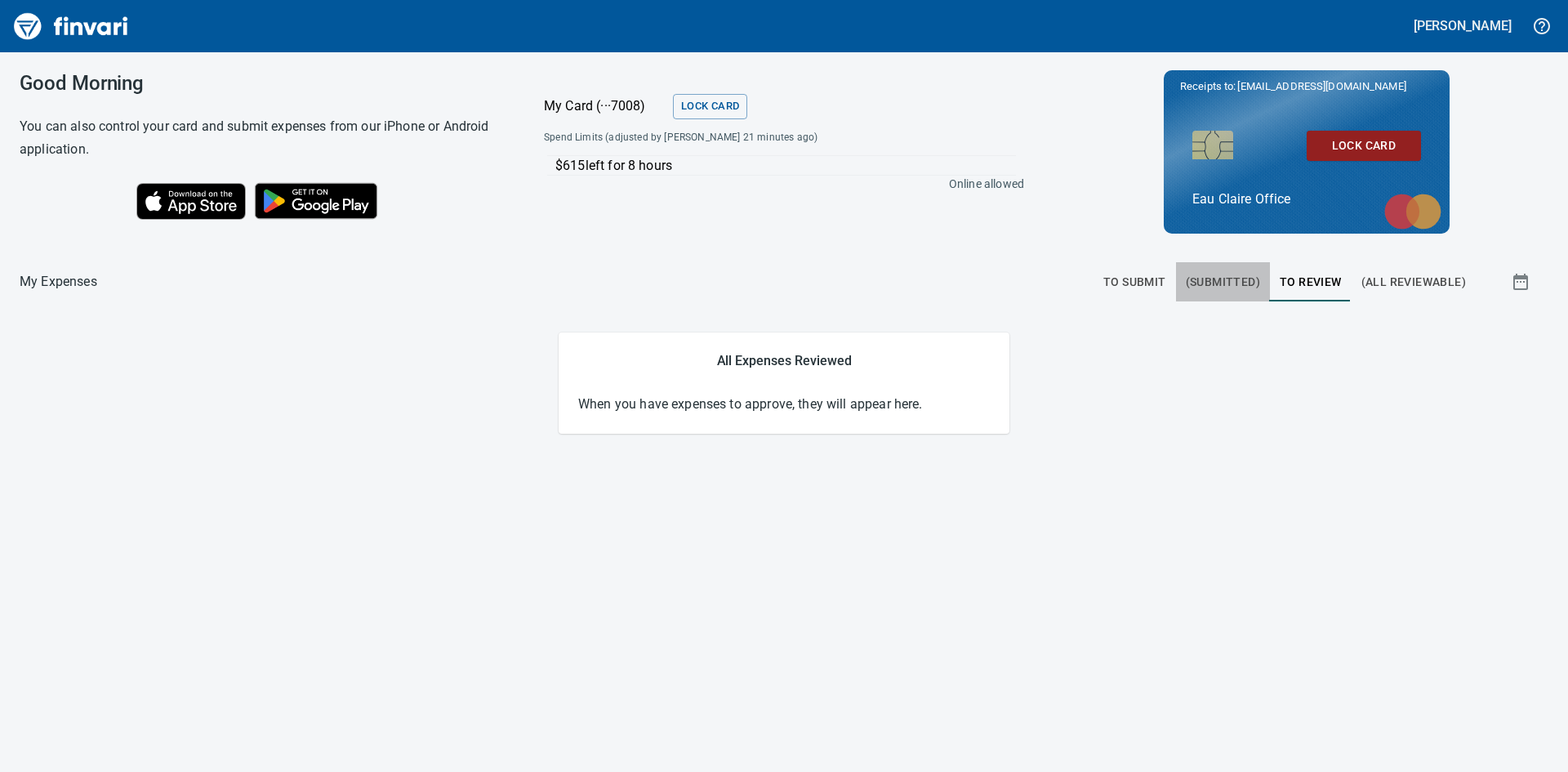
click at [1241, 282] on span "(Submitted)" at bounding box center [1223, 281] width 74 height 20
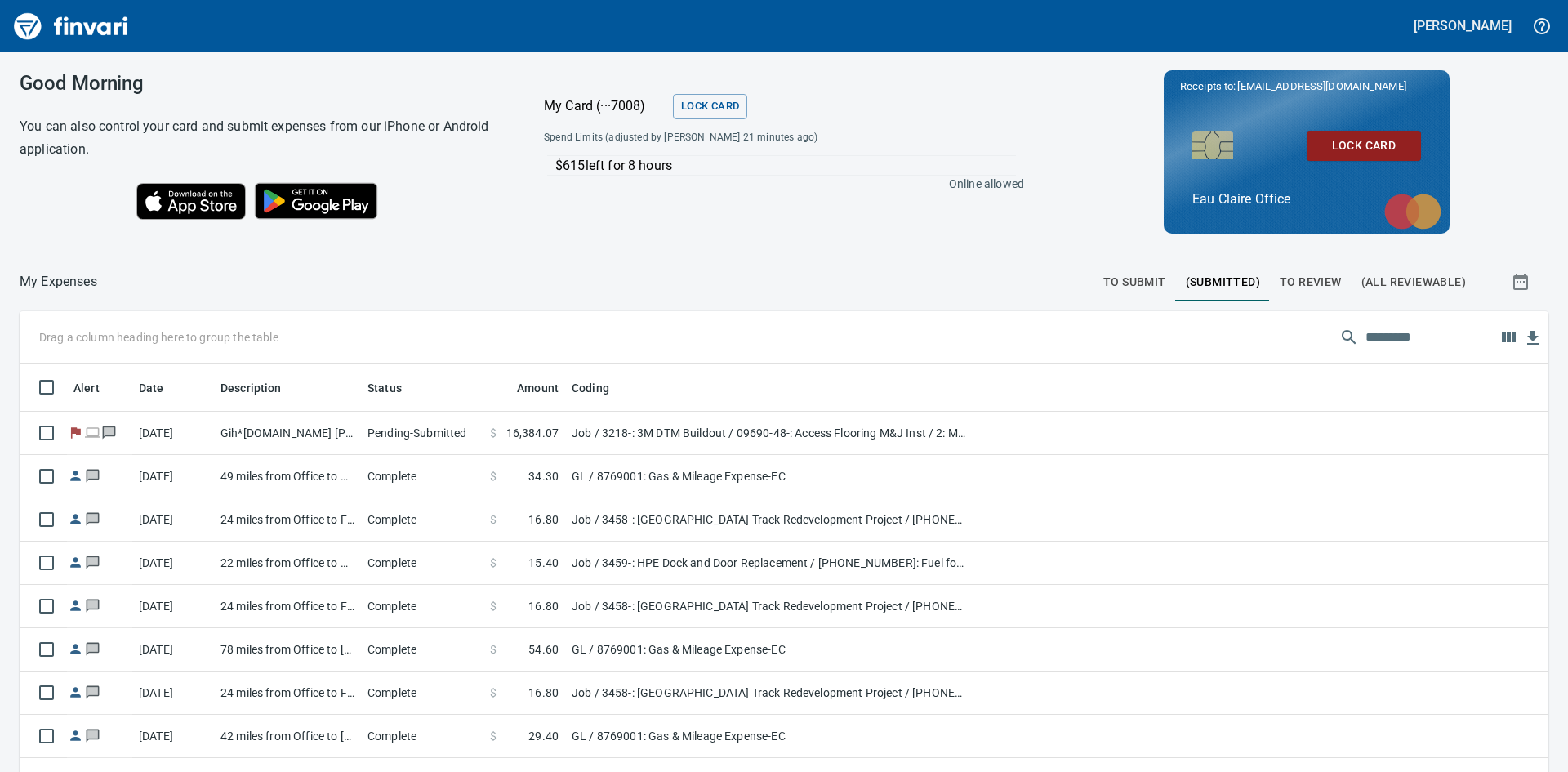
scroll to position [581, 1492]
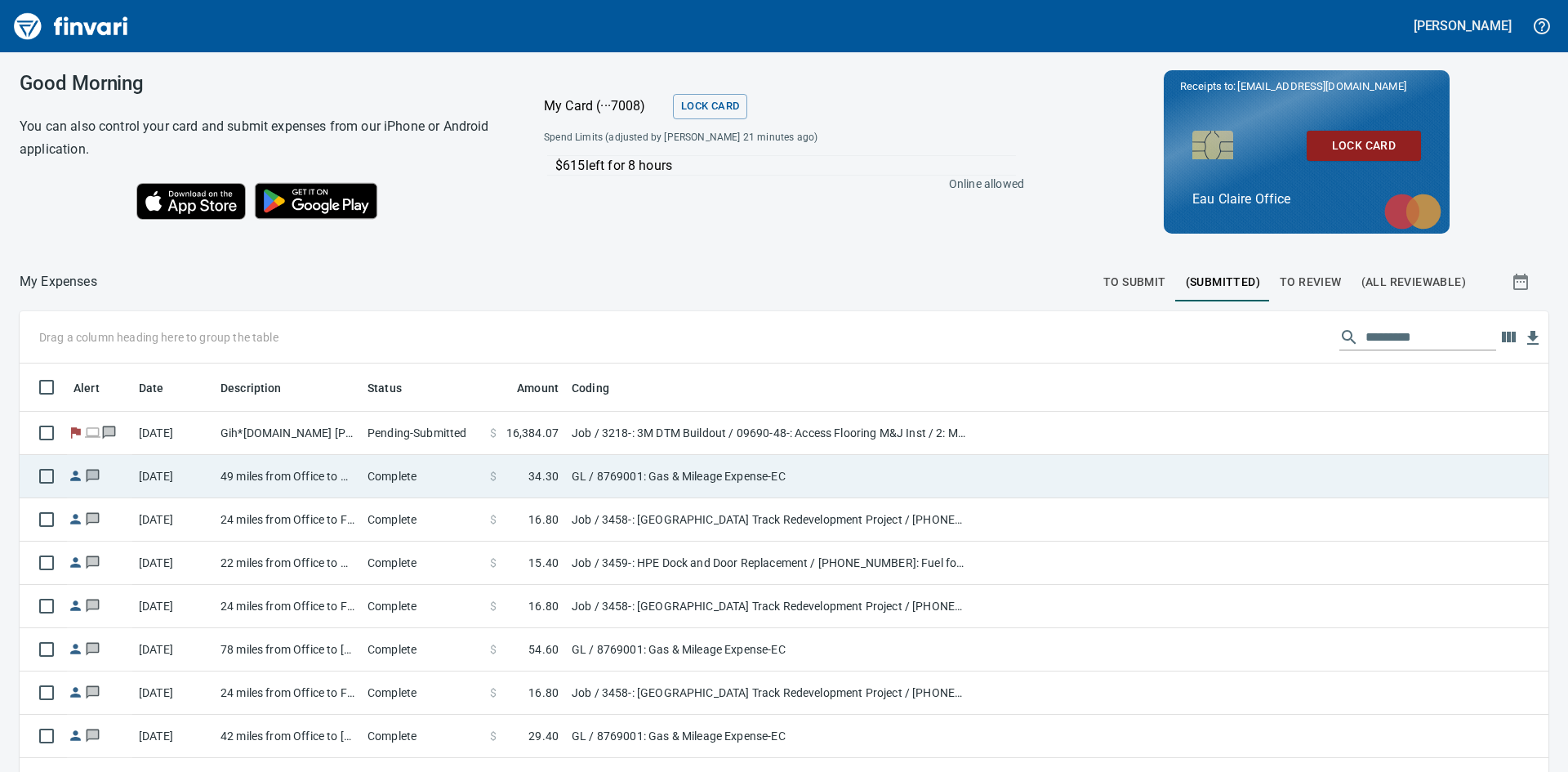
click at [256, 476] on td "49 miles from Office to Auth Office" at bounding box center [287, 476] width 147 height 43
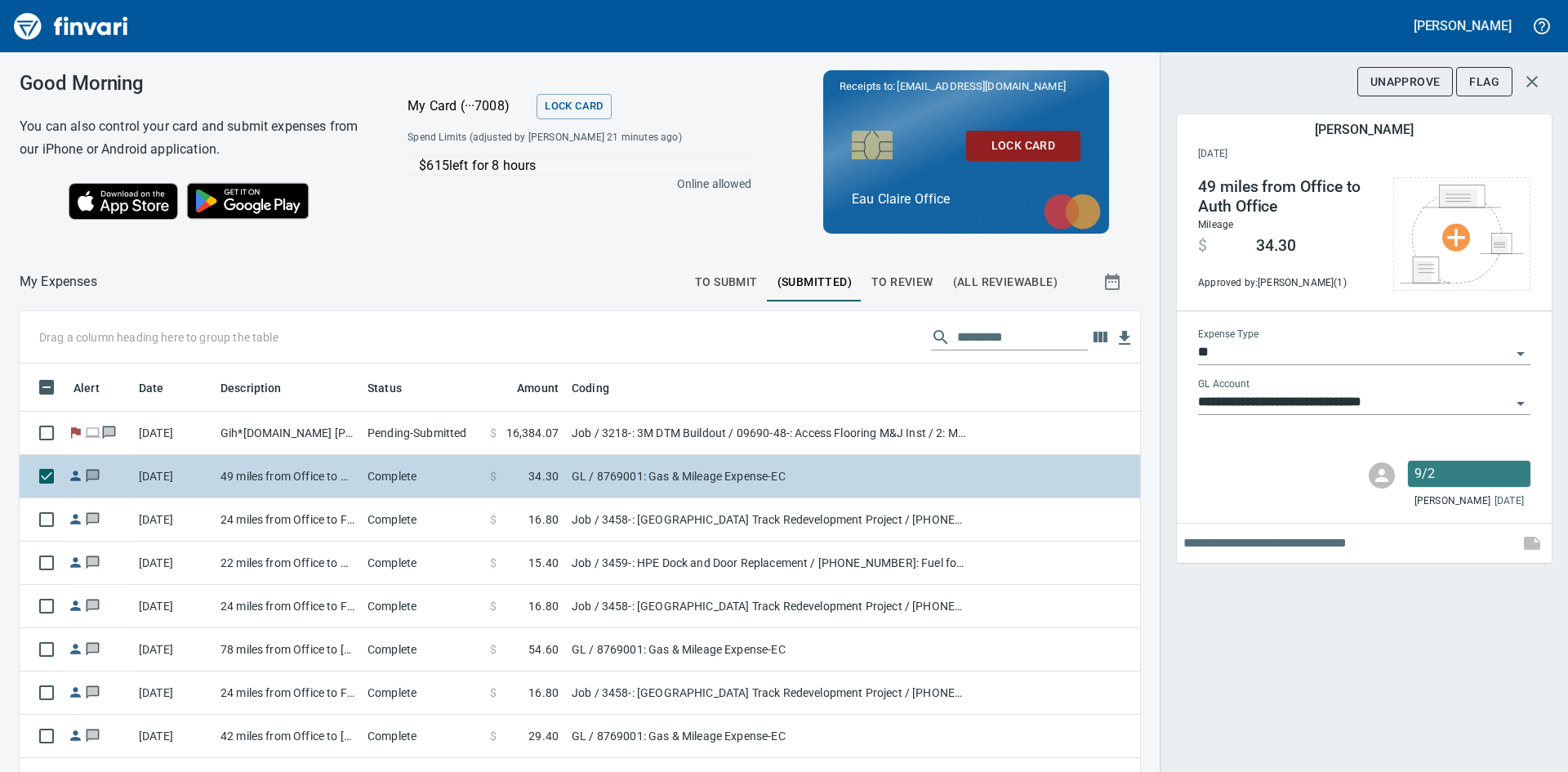
scroll to position [581, 1084]
click at [256, 476] on td "49 miles from Office to Auth Office" at bounding box center [287, 476] width 147 height 43
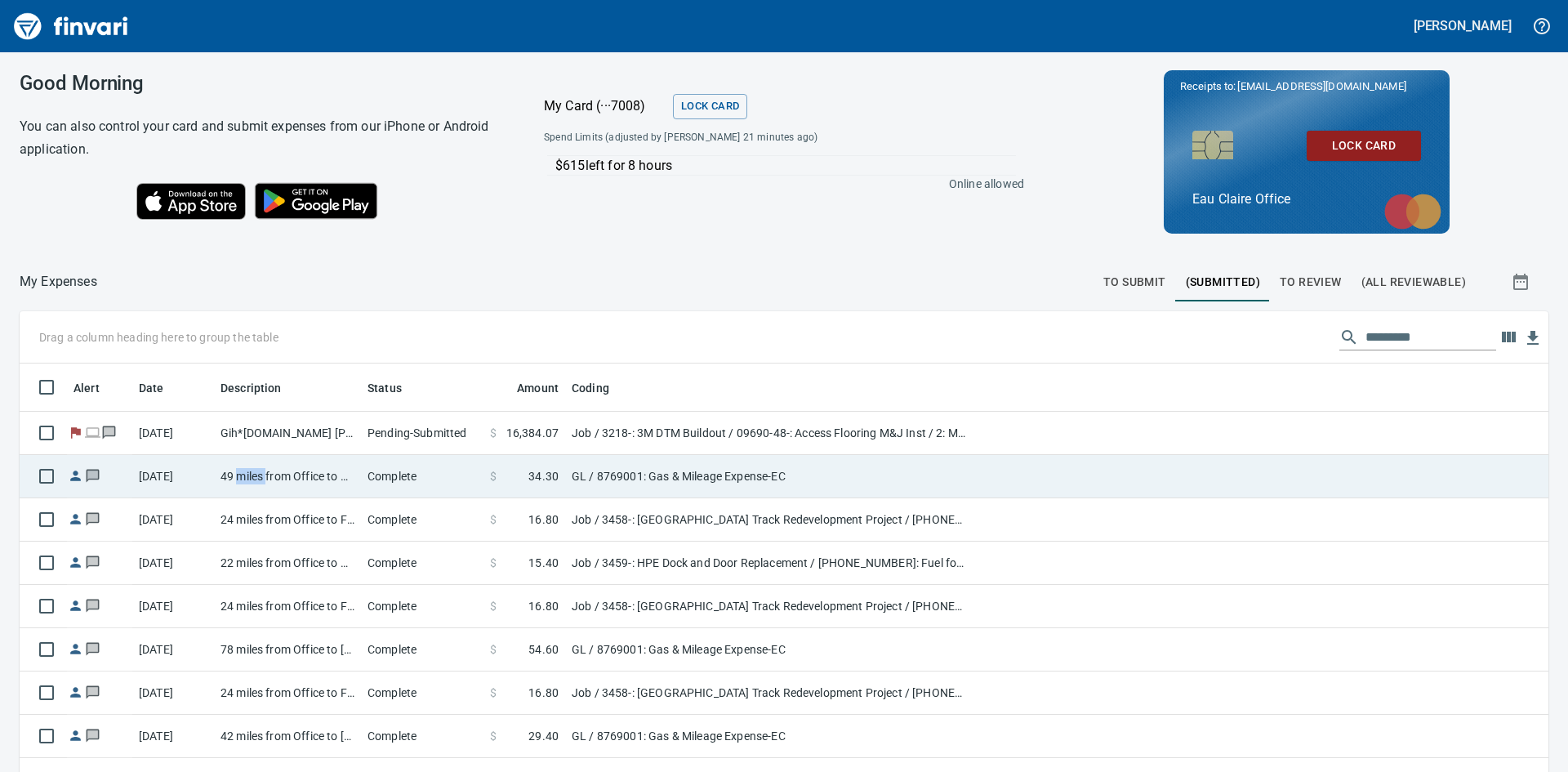
scroll to position [2, 2]
click at [256, 476] on td "49 miles from Office to Auth Office" at bounding box center [287, 476] width 147 height 43
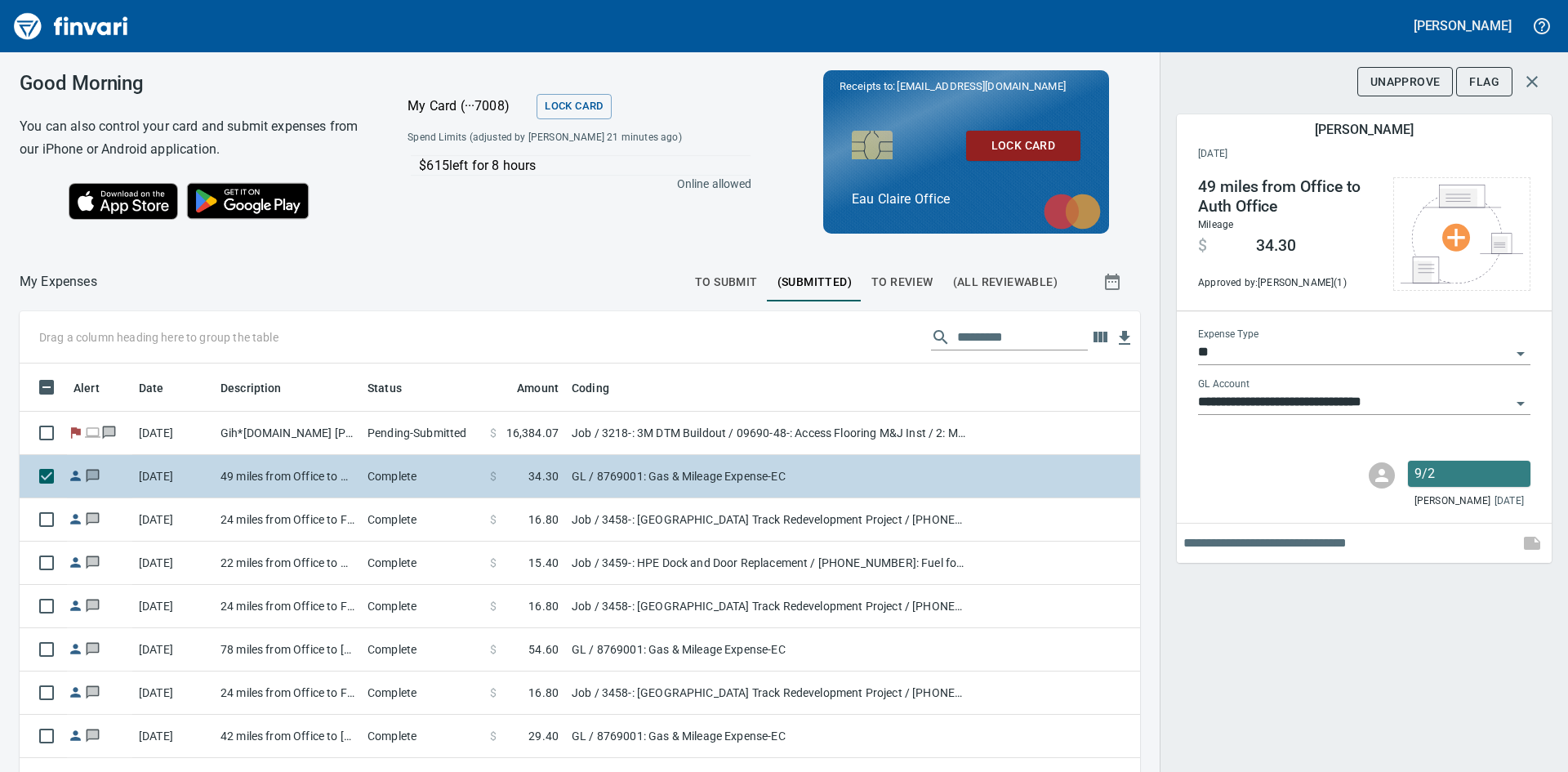
scroll to position [581, 1084]
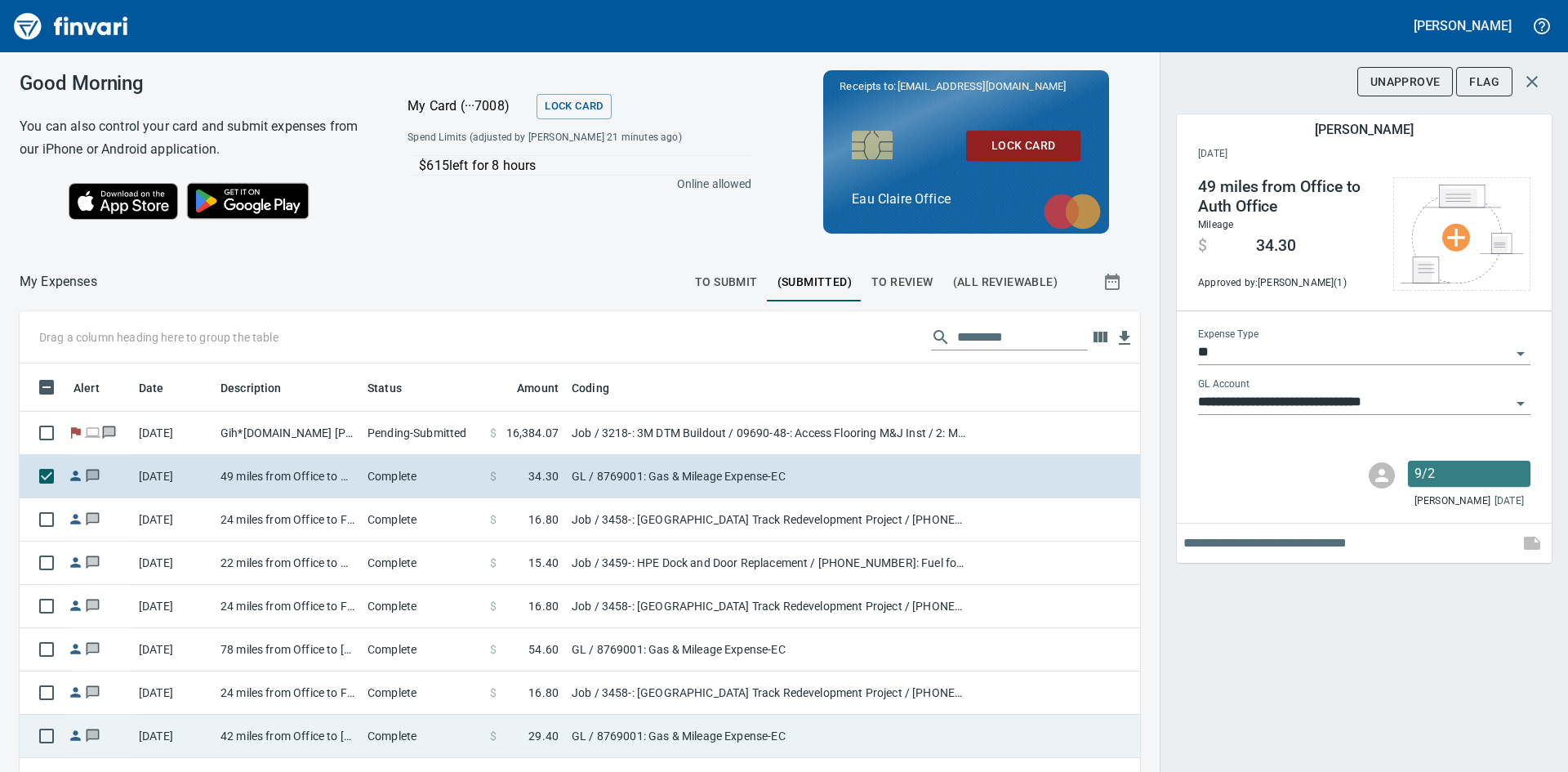
click at [282, 731] on td "42 miles from Office to Bush Bros" at bounding box center [287, 736] width 147 height 43
